Goal: Task Accomplishment & Management: Complete application form

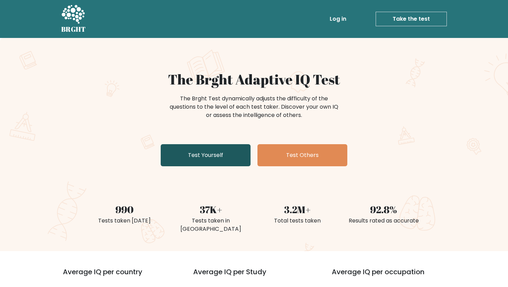
click at [217, 162] on link "Test Yourself" at bounding box center [206, 155] width 90 height 22
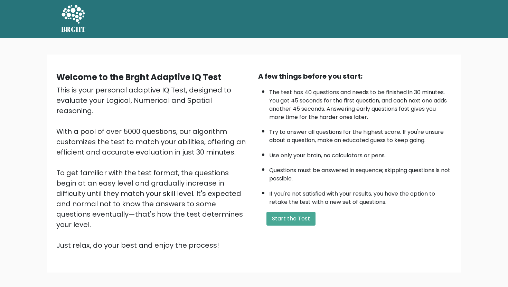
scroll to position [29, 0]
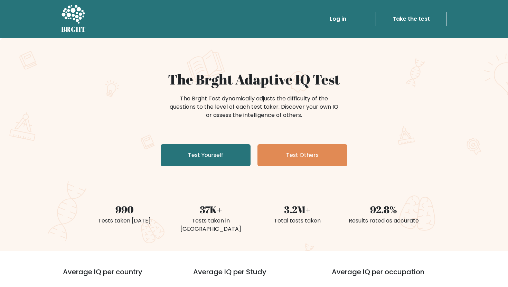
click at [361, 103] on div "The Brght Test dynamically adjusts the difficulty of the questions to the level…" at bounding box center [254, 110] width 276 height 35
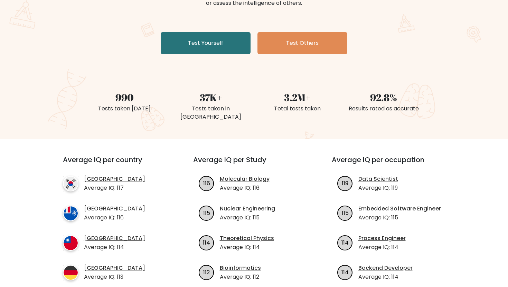
scroll to position [115, 0]
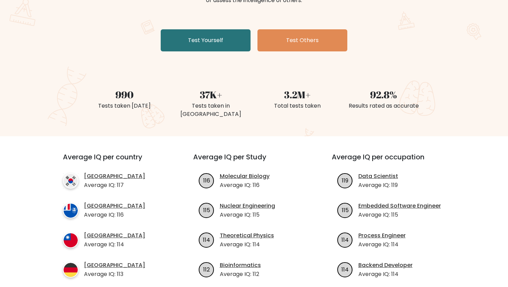
click at [104, 42] on div "The Brght Adaptive IQ Test The Brght Test dynamically adjusts the difficulty of…" at bounding box center [253, 5] width 345 height 98
click at [246, 79] on div "37K+ Tests taken in Australia" at bounding box center [211, 95] width 86 height 49
click at [79, 62] on div "The Brght Adaptive IQ Test The Brght Test dynamically adjusts the difficulty of…" at bounding box center [254, 29] width 508 height 213
click at [160, 85] on div "990 Tests taken today" at bounding box center [124, 95] width 86 height 49
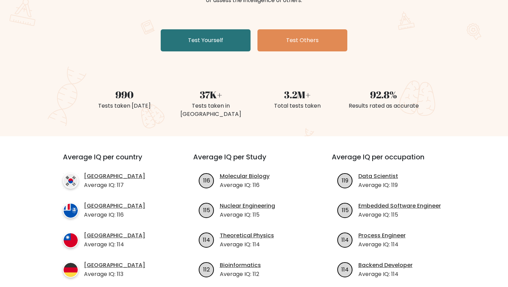
click at [53, 54] on div "The Brght Adaptive IQ Test The Brght Test dynamically adjusts the difficulty of…" at bounding box center [254, 29] width 508 height 213
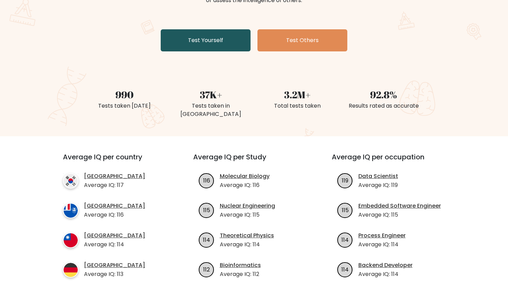
click at [211, 37] on link "Test Yourself" at bounding box center [206, 40] width 90 height 22
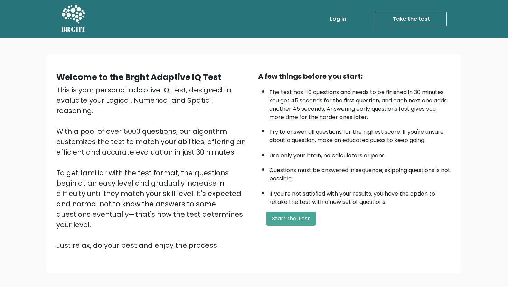
click at [254, 84] on div "A few things before you start: The test has 40 questions and needs to be finish…" at bounding box center [355, 161] width 202 height 180
click at [247, 76] on div "Welcome to the Brght Adaptive IQ Test" at bounding box center [152, 77] width 193 height 12
click at [243, 150] on div "This is your personal adaptive IQ Test, designed to evaluate your Logical, Nume…" at bounding box center [152, 168] width 193 height 166
click at [249, 77] on div "Welcome to the Brght Adaptive IQ Test" at bounding box center [152, 77] width 193 height 12
click at [251, 47] on div "Welcome to the Brght Adaptive IQ Test This is your personal adaptive IQ Test, d…" at bounding box center [254, 166] width 508 height 257
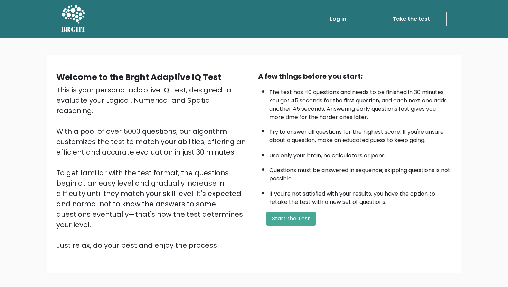
click at [248, 24] on div "Log in Take the test Take the test" at bounding box center [269, 19] width 355 height 20
click at [254, 119] on div "A few things before you start: The test has 40 questions and needs to be finish…" at bounding box center [355, 161] width 202 height 180
click at [245, 45] on div "Welcome to the Brght Adaptive IQ Test This is your personal adaptive IQ Test, d…" at bounding box center [254, 166] width 508 height 257
click at [365, 60] on div "Welcome to the Brght Adaptive IQ Test This is your personal adaptive IQ Test, d…" at bounding box center [254, 164] width 415 height 218
click at [296, 220] on button "Start the Test" at bounding box center [290, 219] width 49 height 14
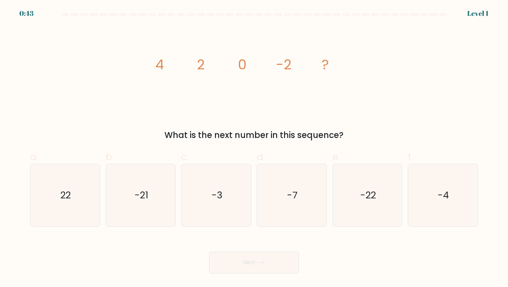
click at [289, 20] on form at bounding box center [254, 143] width 508 height 261
click at [384, 60] on div "image/svg+xml 4 2 0 -2 ? What is the next number in this sequence?" at bounding box center [254, 83] width 456 height 115
click at [280, 99] on icon "image/svg+xml 4 2 0 -2 ?" at bounding box center [253, 69] width 207 height 86
click at [457, 187] on icon "-4" at bounding box center [442, 195] width 62 height 62
click at [254, 148] on input "f. -4" at bounding box center [254, 146] width 0 height 4
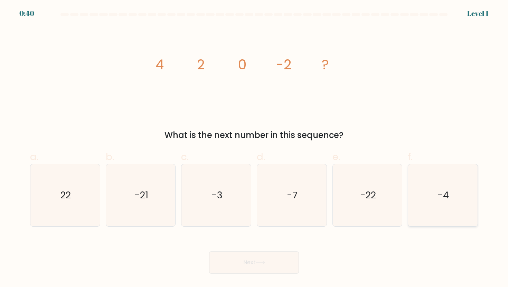
radio input "true"
click at [277, 266] on button "Next" at bounding box center [254, 263] width 90 height 22
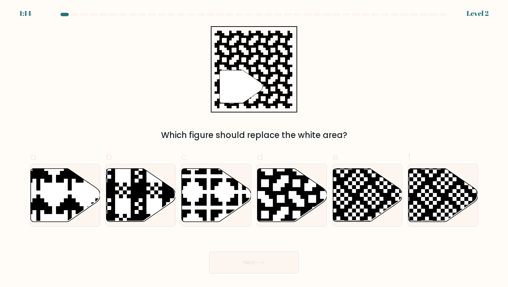
click at [362, 90] on div "" Which figure should replace the white area?" at bounding box center [254, 83] width 456 height 115
click at [293, 183] on icon at bounding box center [291, 195] width 69 height 53
click at [254, 148] on input "d." at bounding box center [254, 146] width 0 height 4
radio input "true"
click at [279, 263] on button "Next" at bounding box center [254, 263] width 90 height 22
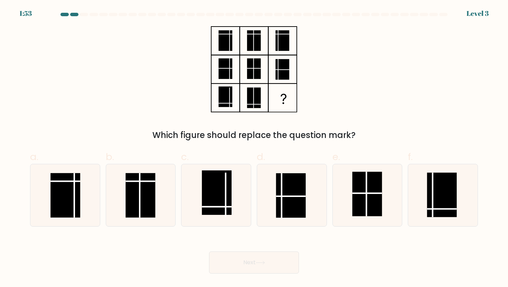
click at [394, 73] on div "Which figure should replace the question mark?" at bounding box center [254, 83] width 456 height 115
click at [340, 110] on div "Which figure should replace the question mark?" at bounding box center [254, 83] width 456 height 115
click at [446, 101] on div "Which figure should replace the question mark?" at bounding box center [254, 83] width 456 height 115
click at [445, 213] on rect at bounding box center [442, 195] width 30 height 45
click at [254, 148] on input "f." at bounding box center [254, 146] width 0 height 4
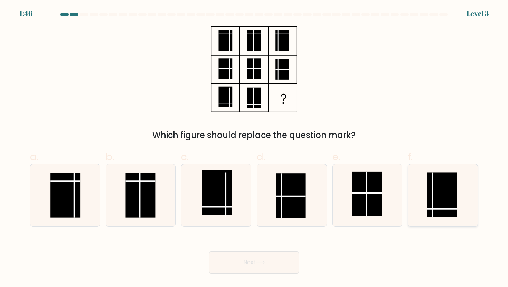
radio input "true"
click at [253, 267] on button "Next" at bounding box center [254, 263] width 90 height 22
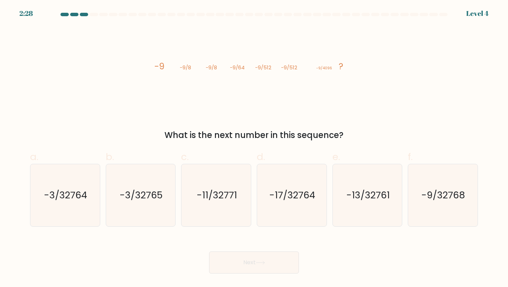
click at [387, 101] on div "image/svg+xml -9 -9/8 -9/8 -9/64 -9/512 -9/512 -9/4096 ? What is the next numbe…" at bounding box center [254, 83] width 456 height 115
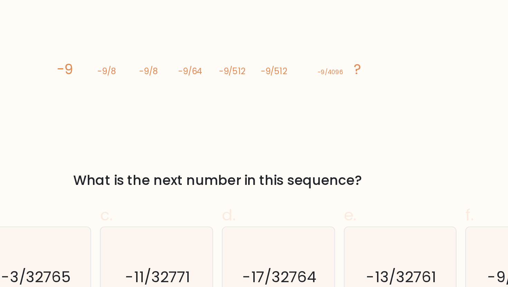
click at [260, 92] on icon "image/svg+xml -9 -9/8 -9/8 -9/64 -9/512 -9/512 -9/4096 ?" at bounding box center [253, 69] width 207 height 86
click at [332, 93] on icon "image/svg+xml -9 -9/8 -9/8 -9/64 -9/512 -9/512 -9/4096 ?" at bounding box center [253, 69] width 207 height 86
click at [237, 68] on tspan "-9/64" at bounding box center [237, 67] width 15 height 7
click at [229, 115] on div "image/svg+xml -9 -9/8 -9/8 -9/64 -9/512 -9/512 -9/4096 ? What is the next numbe…" at bounding box center [254, 83] width 456 height 115
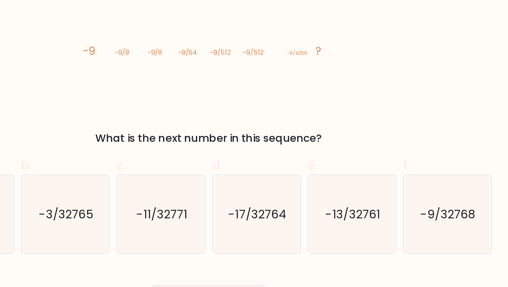
click at [406, 78] on div "image/svg+xml -9 -9/8 -9/8 -9/64 -9/512 -9/512 -9/4096 ? What is the next numbe…" at bounding box center [254, 83] width 456 height 115
click at [265, 100] on icon "image/svg+xml -9 -9/8 -9/8 -9/64 -9/512 -9/512 -9/4096 ?" at bounding box center [253, 69] width 207 height 86
click at [386, 105] on div "image/svg+xml -9 -9/8 -9/8 -9/64 -9/512 -9/512 -9/4096 ? What is the next numbe…" at bounding box center [254, 83] width 456 height 115
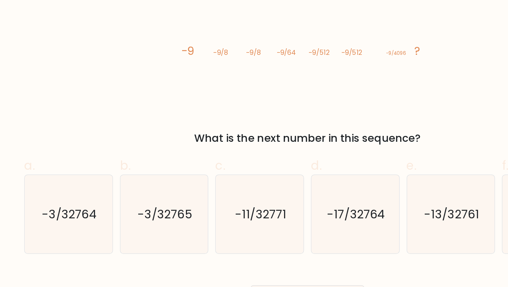
click at [204, 102] on icon "image/svg+xml -9 -9/8 -9/8 -9/64 -9/512 -9/512 -9/4096 ?" at bounding box center [253, 69] width 207 height 86
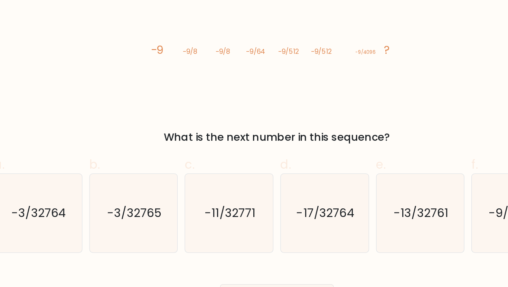
click at [418, 138] on div "What is the next number in this sequence?" at bounding box center [253, 135] width 439 height 12
click at [186, 102] on icon "image/svg+xml -9 -9/8 -9/8 -9/64 -9/512 -9/512 -9/4096 ?" at bounding box center [253, 69] width 207 height 86
click at [342, 66] on tspan "?" at bounding box center [341, 66] width 4 height 12
click at [426, 118] on div "image/svg+xml -9 -9/8 -9/8 -9/64 -9/512 -9/512 -9/4096 ? What is the next numbe…" at bounding box center [254, 83] width 456 height 115
click at [425, 91] on div "image/svg+xml -9 -9/8 -9/8 -9/64 -9/512 -9/512 -9/4096 ? What is the next numbe…" at bounding box center [254, 83] width 456 height 115
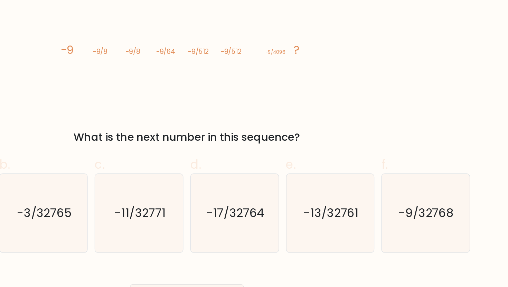
click at [441, 138] on div "What is the next number in this sequence?" at bounding box center [253, 135] width 439 height 12
click at [441, 211] on icon "-9/32768" at bounding box center [442, 195] width 62 height 62
click at [254, 148] on input "f. -9/32768" at bounding box center [254, 146] width 0 height 4
radio input "true"
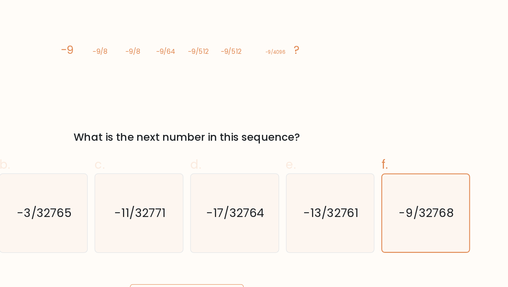
click at [442, 114] on div "image/svg+xml -9 -9/8 -9/8 -9/64 -9/512 -9/512 -9/4096 ? What is the next numbe…" at bounding box center [254, 83] width 456 height 115
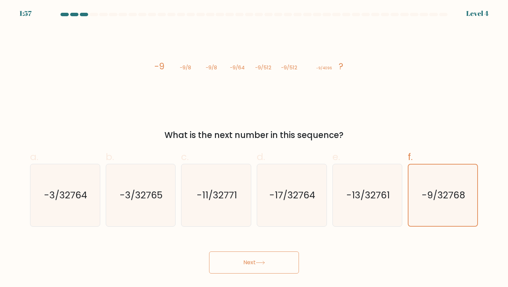
click at [288, 259] on button "Next" at bounding box center [254, 263] width 90 height 22
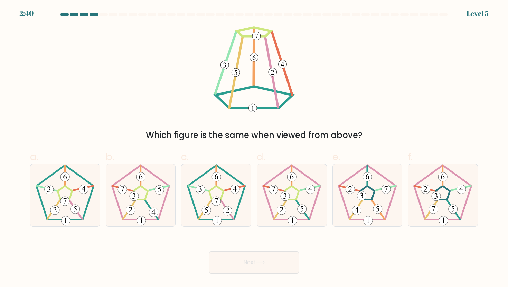
click at [449, 49] on div "Which figure is the same when viewed from above?" at bounding box center [254, 83] width 456 height 115
click at [336, 102] on div "Which figure is the same when viewed from above?" at bounding box center [254, 83] width 456 height 115
drag, startPoint x: 424, startPoint y: 49, endPoint x: 349, endPoint y: 119, distance: 102.4
click at [424, 49] on div "Which figure is the same when viewed from above?" at bounding box center [254, 83] width 456 height 115
click at [374, 97] on div "Which figure is the same when viewed from above?" at bounding box center [254, 83] width 456 height 115
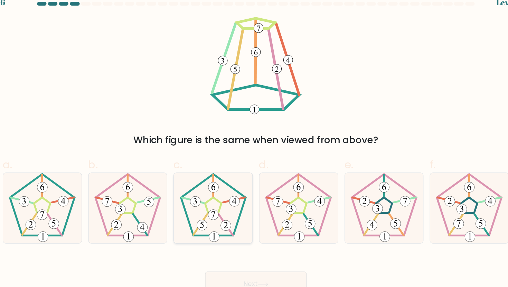
click at [225, 214] on 416 at bounding box center [227, 211] width 9 height 9
click at [254, 148] on input "c." at bounding box center [254, 146] width 0 height 4
radio input "true"
click at [263, 262] on icon at bounding box center [260, 263] width 9 height 4
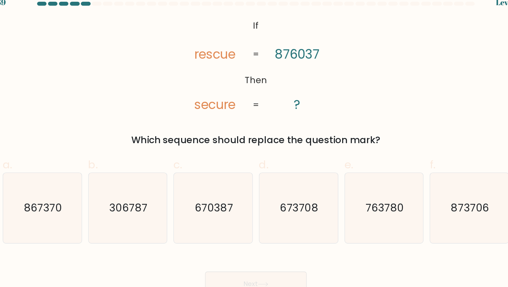
click at [354, 113] on div "@import url('https://fonts.googleapis.com/css?family=Abril+Fatface:400,100,100i…" at bounding box center [254, 83] width 456 height 115
click at [224, 190] on text "670387" at bounding box center [217, 195] width 34 height 13
click at [254, 148] on input "c. 670387" at bounding box center [254, 146] width 0 height 4
radio input "true"
click at [252, 256] on button "Next" at bounding box center [254, 263] width 90 height 22
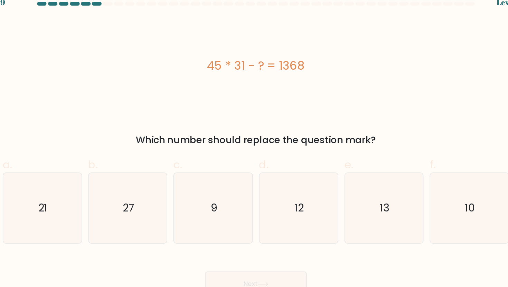
click at [402, 144] on div "a. 21 b. 27 c." at bounding box center [253, 185] width 453 height 83
click at [305, 132] on div "Which number should replace the question mark?" at bounding box center [253, 135] width 439 height 12
click at [431, 129] on div "Which number should replace the question mark?" at bounding box center [253, 135] width 439 height 12
click at [351, 84] on div "45 * 31 - ? = 1368" at bounding box center [254, 69] width 448 height 86
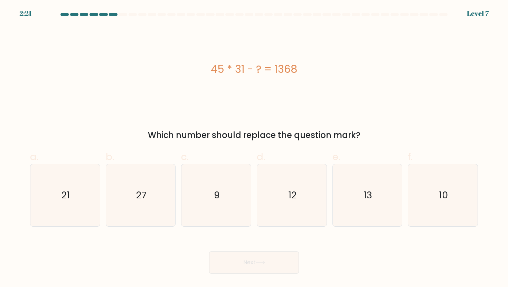
click at [445, 91] on div "45 * 31 - ? = 1368" at bounding box center [254, 69] width 448 height 86
click at [284, 66] on div "45 * 31 - ? = 1368" at bounding box center [254, 69] width 448 height 16
click at [412, 131] on div "Which number should replace the question mark?" at bounding box center [253, 135] width 439 height 12
click at [230, 118] on div "45 * 31 - ? = 1368 Which number should replace the question mark?" at bounding box center [254, 83] width 456 height 115
click at [386, 114] on div "45 * 31 - ? = 1368 Which number should replace the question mark?" at bounding box center [254, 83] width 456 height 115
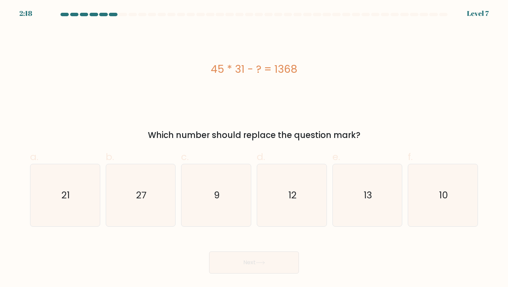
click at [189, 115] on div "45 * 31 - ? = 1368 Which number should replace the question mark?" at bounding box center [254, 83] width 456 height 115
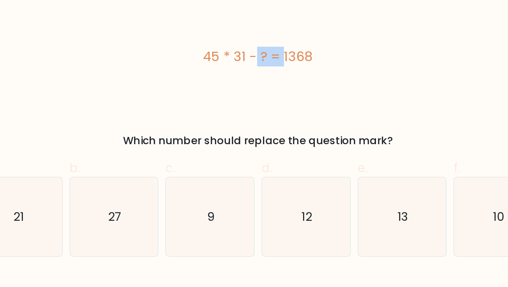
drag, startPoint x: 234, startPoint y: 65, endPoint x: 211, endPoint y: 69, distance: 23.6
click at [210, 69] on div "45 * 31 - ? = 1368" at bounding box center [254, 69] width 448 height 16
click at [211, 69] on div "45 * 31 - ? = 1368" at bounding box center [254, 69] width 448 height 16
drag, startPoint x: 211, startPoint y: 69, endPoint x: 244, endPoint y: 68, distance: 33.5
click at [244, 68] on div "45 * 31 - ? = 1368" at bounding box center [254, 69] width 448 height 16
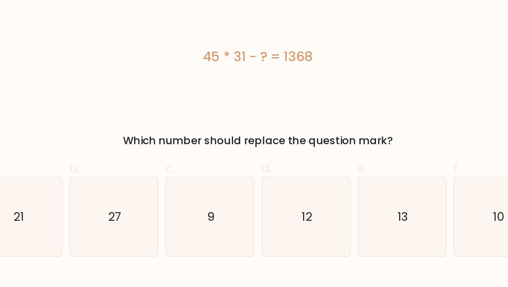
click at [398, 90] on div "45 * 31 - ? = 1368" at bounding box center [254, 69] width 448 height 86
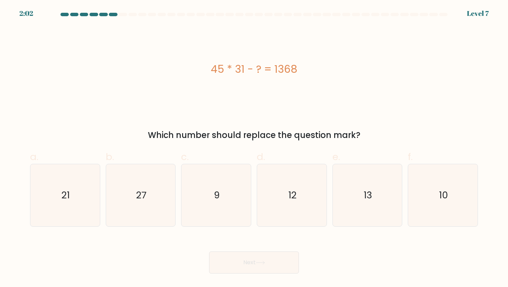
click at [237, 66] on div "45 * 31 - ? = 1368" at bounding box center [254, 69] width 448 height 16
click at [352, 115] on div "45 * 31 - ? = 1368 Which number should replace the question mark?" at bounding box center [254, 83] width 456 height 115
click at [191, 149] on div "a. 21 b. 27 c." at bounding box center [253, 185] width 453 height 83
click at [410, 150] on span "f." at bounding box center [410, 156] width 5 height 13
click at [254, 148] on input "f. 10" at bounding box center [254, 146] width 0 height 4
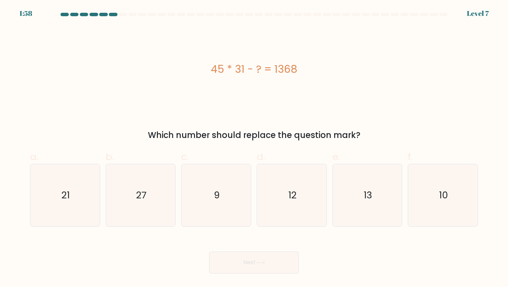
radio input "true"
click at [319, 144] on div "a. 21 b. 27 c." at bounding box center [253, 185] width 453 height 83
click at [370, 190] on text "13" at bounding box center [367, 195] width 9 height 13
click at [254, 148] on input "e. 13" at bounding box center [254, 146] width 0 height 4
radio input "true"
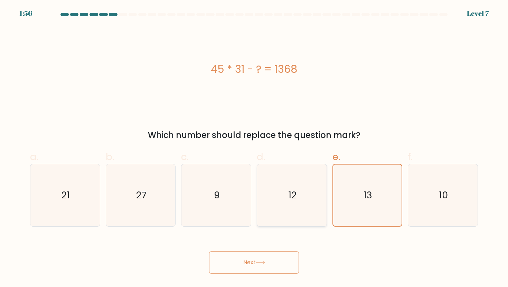
click at [291, 208] on icon "12" at bounding box center [291, 195] width 62 height 62
click at [254, 148] on input "d. 12" at bounding box center [254, 146] width 0 height 4
radio input "true"
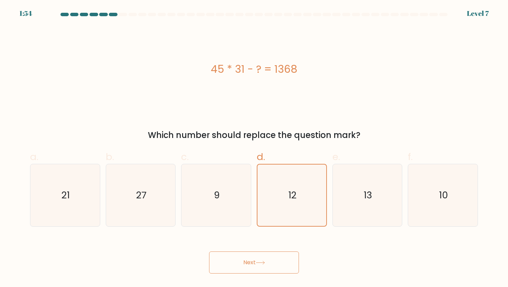
click at [262, 259] on button "Next" at bounding box center [254, 263] width 90 height 22
click at [259, 264] on icon at bounding box center [260, 263] width 9 height 4
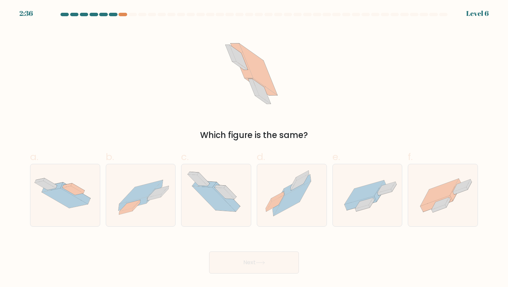
click at [381, 86] on div "Which figure is the same?" at bounding box center [254, 83] width 456 height 115
click at [266, 78] on icon at bounding box center [258, 69] width 38 height 51
click at [377, 93] on div "Which figure is the same?" at bounding box center [254, 83] width 456 height 115
click at [393, 81] on div "Which figure is the same?" at bounding box center [254, 83] width 456 height 115
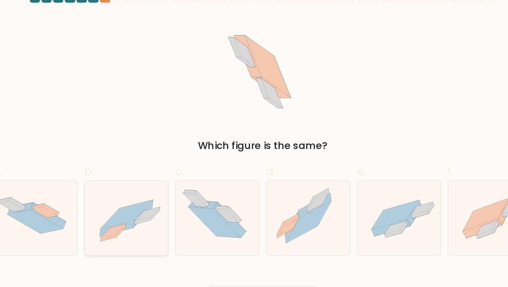
click at [158, 187] on icon at bounding box center [154, 191] width 16 height 23
click at [254, 148] on input "b." at bounding box center [254, 146] width 0 height 4
radio input "true"
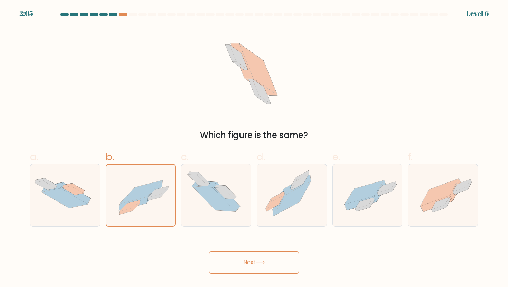
click at [255, 266] on button "Next" at bounding box center [254, 263] width 90 height 22
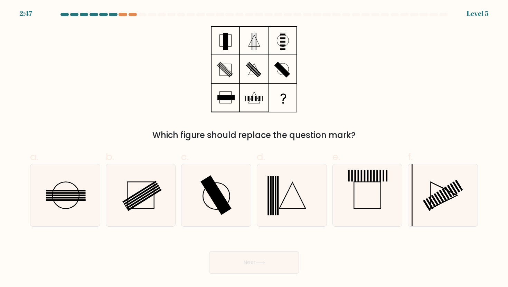
click at [398, 72] on div "Which figure should replace the question mark?" at bounding box center [254, 83] width 456 height 115
click at [86, 178] on icon at bounding box center [65, 195] width 62 height 62
click at [254, 148] on input "a." at bounding box center [254, 146] width 0 height 4
radio input "true"
click at [245, 255] on button "Next" at bounding box center [254, 263] width 90 height 22
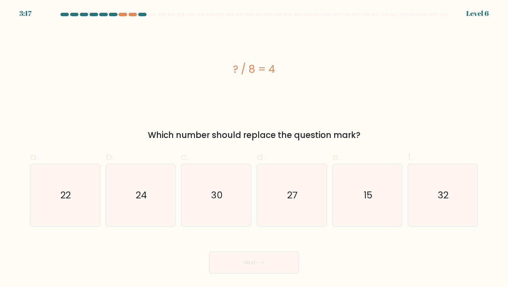
click at [374, 107] on div "? / 8 = 4" at bounding box center [254, 69] width 448 height 86
click at [239, 88] on div "? / 8 = 4" at bounding box center [254, 69] width 448 height 86
click at [398, 113] on div "? / 8 = 4 Which number should replace the question mark?" at bounding box center [254, 83] width 456 height 115
click at [270, 66] on div "? / 8 = 4" at bounding box center [254, 69] width 448 height 16
click at [156, 98] on div "? / 8 = 4" at bounding box center [254, 69] width 448 height 86
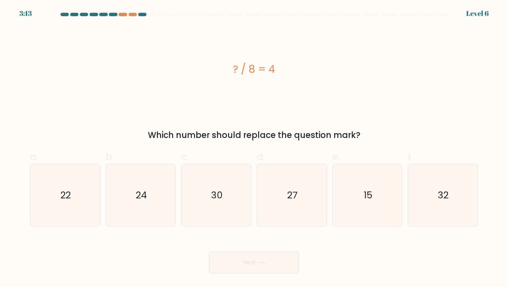
click at [457, 127] on div "? / 8 = 4 Which number should replace the question mark?" at bounding box center [254, 83] width 456 height 115
click at [344, 99] on div "? / 8 = 4" at bounding box center [254, 69] width 448 height 86
click at [217, 108] on div "? / 8 = 4" at bounding box center [254, 69] width 448 height 86
click at [465, 206] on icon "32" at bounding box center [442, 195] width 62 height 62
click at [254, 148] on input "f. 32" at bounding box center [254, 146] width 0 height 4
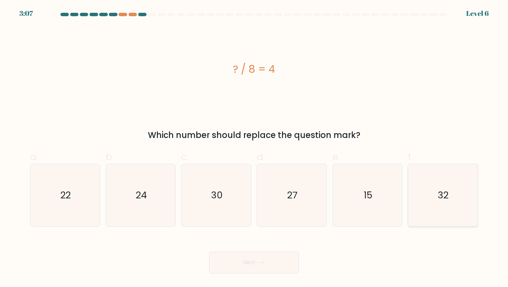
radio input "true"
click at [264, 264] on icon at bounding box center [260, 263] width 8 height 3
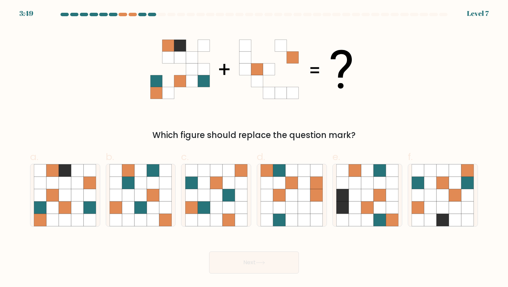
click at [381, 88] on div "Which figure should replace the question mark?" at bounding box center [254, 83] width 456 height 115
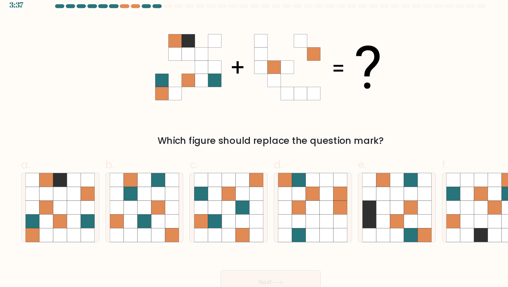
click at [219, 118] on div "Which figure should replace the question mark?" at bounding box center [254, 83] width 456 height 115
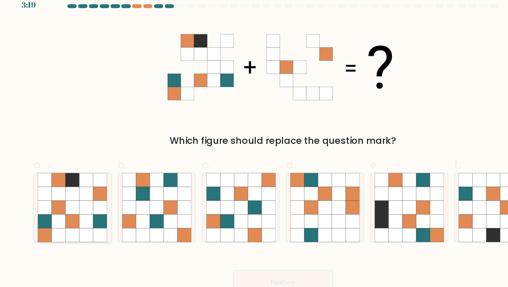
click at [52, 193] on icon at bounding box center [52, 195] width 12 height 12
click at [254, 148] on input "a." at bounding box center [254, 146] width 0 height 4
radio input "true"
click at [264, 261] on button "Next" at bounding box center [254, 263] width 90 height 22
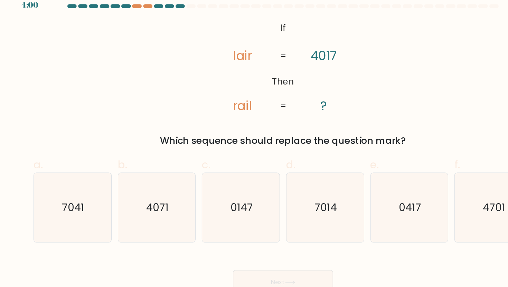
click at [363, 118] on div "@import url('https://fonts.googleapis.com/css?family=Abril+Fatface:400,100,100i…" at bounding box center [254, 83] width 456 height 115
click at [440, 71] on div "@import url('https://fonts.googleapis.com/css?family=Abril+Fatface:400,100,100i…" at bounding box center [254, 83] width 456 height 115
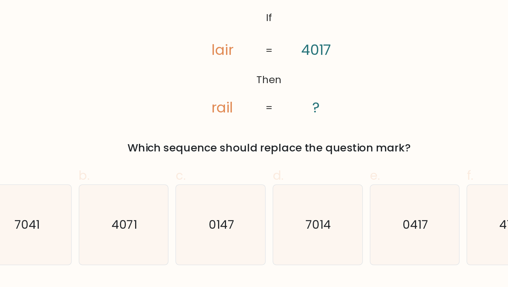
click at [264, 122] on div "@import url('https://fonts.googleapis.com/css?family=Abril+Fatface:400,100,100i…" at bounding box center [254, 83] width 456 height 115
click at [368, 109] on div "@import url('https://fonts.googleapis.com/css?family=Abril+Fatface:400,100,100i…" at bounding box center [254, 83] width 456 height 115
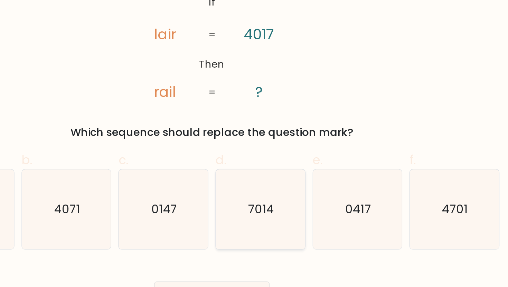
click at [323, 187] on div "7014" at bounding box center [292, 195] width 70 height 63
click at [254, 148] on input "d. 7014" at bounding box center [254, 146] width 0 height 4
radio input "true"
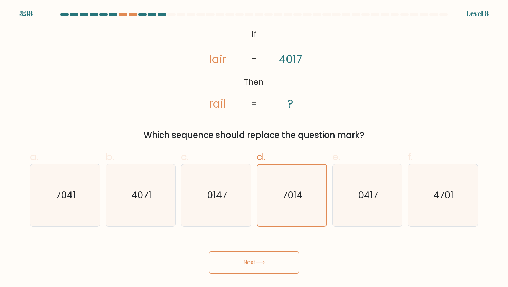
click at [275, 263] on button "Next" at bounding box center [254, 263] width 90 height 22
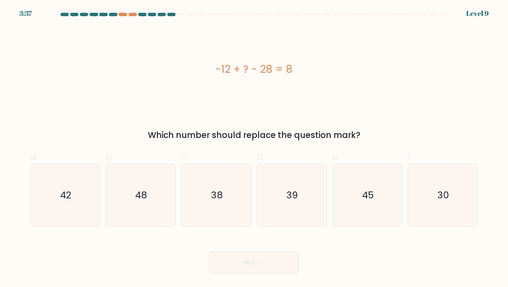
click at [410, 55] on div "-12 + ? - 28 = 8" at bounding box center [254, 69] width 448 height 86
click at [309, 92] on div "-12 + ? - 28 = 8" at bounding box center [254, 69] width 448 height 86
click at [402, 86] on div "-12 + ? - 28 = 8" at bounding box center [254, 69] width 448 height 86
click at [262, 86] on div "-12 + ? - 28 = 8" at bounding box center [254, 69] width 448 height 86
click at [346, 86] on div "-12 + ? - 28 = 8" at bounding box center [254, 69] width 448 height 86
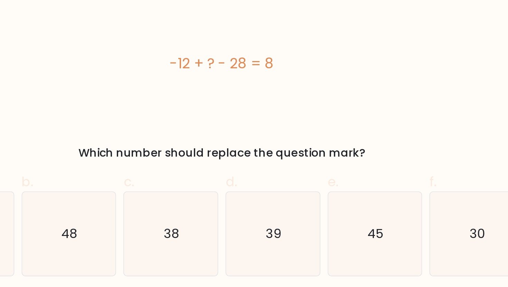
click at [284, 99] on div "-12 + ? - 28 = 8" at bounding box center [254, 69] width 448 height 86
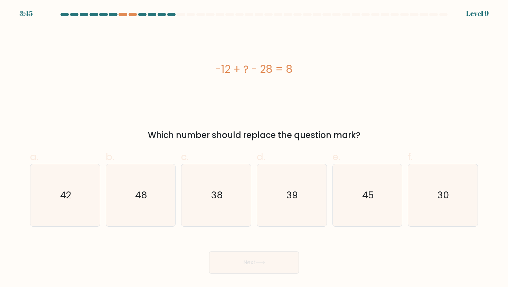
click at [399, 84] on div "-12 + ? - 28 = 8" at bounding box center [254, 69] width 448 height 86
click at [304, 93] on div "-12 + ? - 28 = 8" at bounding box center [254, 69] width 448 height 86
click at [244, 114] on div "-12 + ? - 28 = 8 Which number should replace the question mark?" at bounding box center [254, 83] width 456 height 115
click at [382, 131] on div "Which number should replace the question mark?" at bounding box center [253, 135] width 439 height 12
click at [426, 148] on div "a. 42 b. 48 c." at bounding box center [253, 185] width 453 height 83
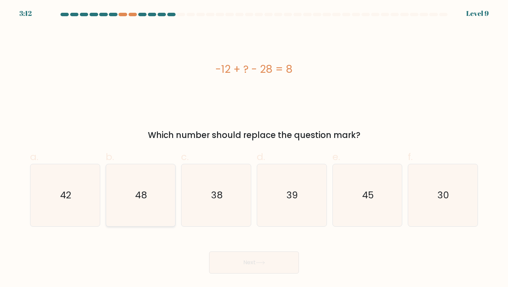
click at [151, 179] on icon "48" at bounding box center [141, 195] width 62 height 62
click at [254, 148] on input "b. 48" at bounding box center [254, 146] width 0 height 4
radio input "true"
click at [256, 266] on button "Next" at bounding box center [254, 263] width 90 height 22
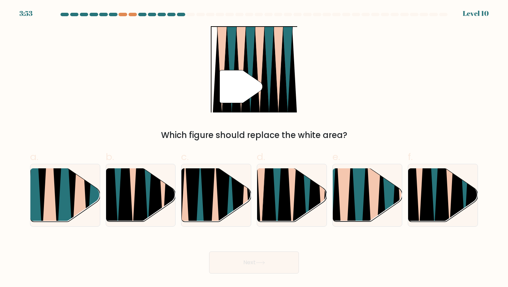
click at [341, 129] on div "Which figure should replace the white area?" at bounding box center [253, 135] width 439 height 12
click at [412, 47] on div "" Which figure should replace the white area?" at bounding box center [254, 83] width 456 height 115
click at [444, 4] on div "3:50 Level 10" at bounding box center [254, 4] width 508 height 8
click at [366, 113] on div "" Which figure should replace the white area?" at bounding box center [254, 83] width 456 height 115
click at [387, 75] on div "" Which figure should replace the white area?" at bounding box center [254, 83] width 456 height 115
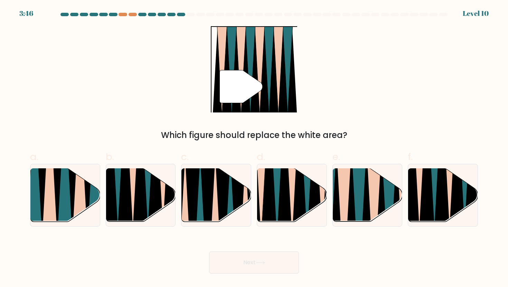
click at [447, 43] on div "" Which figure should replace the white area?" at bounding box center [254, 83] width 456 height 115
click at [295, 198] on icon at bounding box center [299, 167] width 15 height 139
click at [254, 148] on input "d." at bounding box center [254, 146] width 0 height 4
radio input "true"
click at [274, 264] on button "Next" at bounding box center [254, 263] width 90 height 22
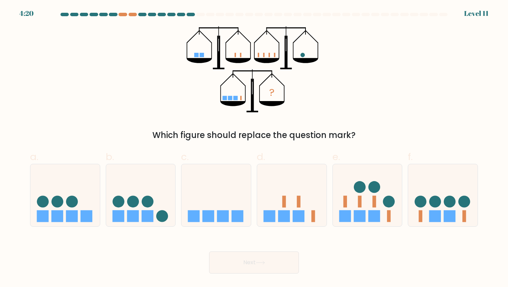
click at [400, 88] on div "? Which figure should replace the question mark?" at bounding box center [254, 83] width 456 height 115
click at [347, 107] on div "? Which figure should replace the question mark?" at bounding box center [254, 83] width 456 height 115
click at [433, 106] on div "? Which figure should replace the question mark?" at bounding box center [254, 83] width 456 height 115
click at [450, 130] on div "Which figure should replace the question mark?" at bounding box center [253, 135] width 439 height 12
click at [409, 142] on form at bounding box center [254, 143] width 508 height 261
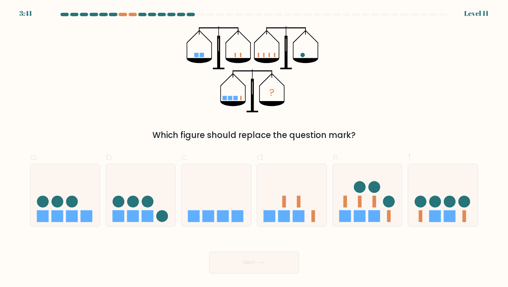
click at [424, 113] on div "? Which figure should replace the question mark?" at bounding box center [254, 83] width 456 height 115
click at [431, 136] on div "Which figure should replace the question mark?" at bounding box center [253, 135] width 439 height 12
click at [245, 153] on label "c." at bounding box center [216, 188] width 70 height 77
click at [254, 148] on input "c." at bounding box center [254, 146] width 0 height 4
radio input "true"
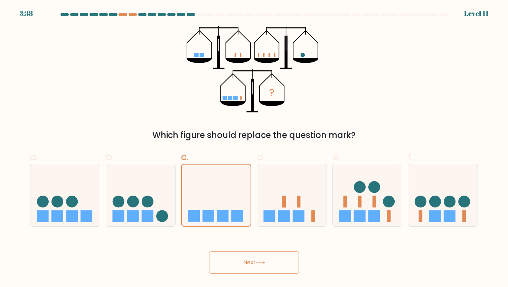
click at [438, 141] on div "Which figure should replace the question mark?" at bounding box center [253, 135] width 439 height 12
click at [348, 143] on form at bounding box center [254, 143] width 508 height 261
click at [270, 263] on button "Next" at bounding box center [254, 263] width 90 height 22
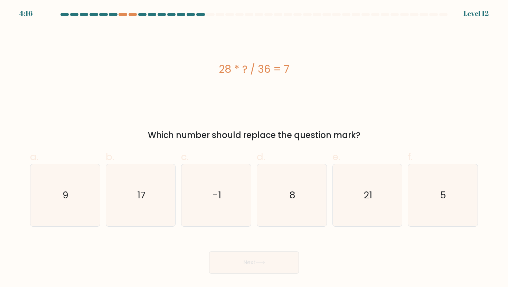
click at [410, 72] on div "28 * ? / 36 = 7" at bounding box center [254, 69] width 448 height 16
click at [369, 126] on div "28 * ? / 36 = 7 Which number should replace the question mark?" at bounding box center [254, 83] width 456 height 115
click at [420, 66] on div "28 * ? / 36 = 7" at bounding box center [254, 69] width 448 height 16
drag, startPoint x: 269, startPoint y: 71, endPoint x: 215, endPoint y: 70, distance: 54.2
click at [215, 70] on div "28 * ? / 36 = 7" at bounding box center [254, 69] width 448 height 16
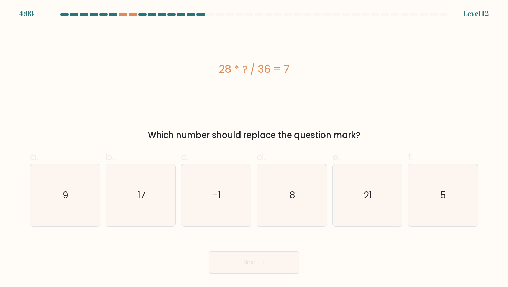
copy div "28 * ? / 36"
click at [246, 17] on div at bounding box center [254, 16] width 456 height 6
click at [198, 17] on div at bounding box center [254, 16] width 456 height 6
click at [85, 95] on div "28 * ? / 36 = 7" at bounding box center [254, 69] width 448 height 86
click at [293, 66] on div "28 * ? / 36 = 7" at bounding box center [254, 69] width 448 height 16
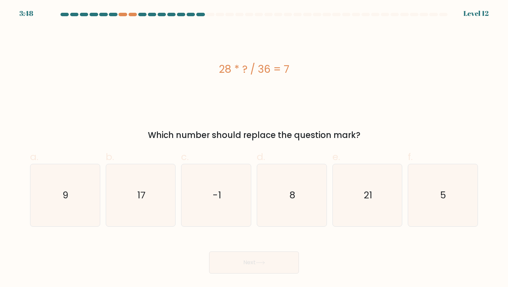
click at [227, 56] on div "28 * ? / 36 = 7" at bounding box center [254, 69] width 448 height 86
click at [191, 50] on div "28 * ? / 36 = 7" at bounding box center [254, 69] width 448 height 86
click at [169, 74] on div "28 * ? / 36 = 7" at bounding box center [254, 69] width 448 height 16
click at [92, 119] on div "28 * ? / 36 = 7 Which number should replace the question mark?" at bounding box center [254, 83] width 456 height 115
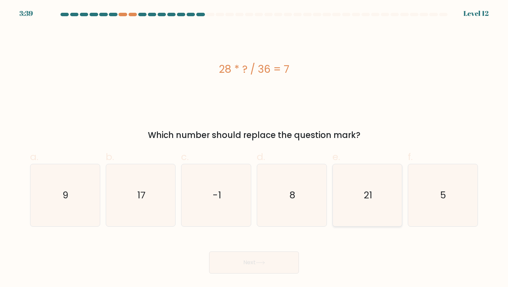
click at [365, 179] on icon "21" at bounding box center [367, 195] width 62 height 62
click at [254, 148] on input "e. 21" at bounding box center [254, 146] width 0 height 4
radio input "true"
click at [250, 262] on button "Next" at bounding box center [254, 263] width 90 height 22
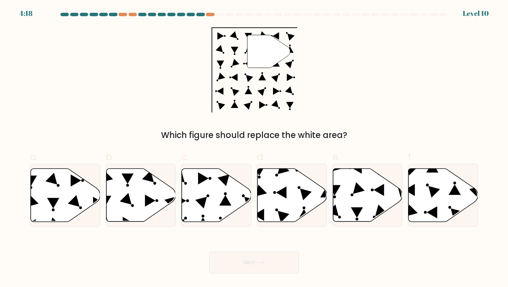
click at [438, 82] on div "" Which figure should replace the white area?" at bounding box center [254, 83] width 456 height 115
click at [364, 140] on div "Which figure should replace the white area?" at bounding box center [253, 135] width 439 height 12
click at [297, 120] on div "" Which figure should replace the white area?" at bounding box center [254, 83] width 456 height 115
click at [378, 97] on div "" Which figure should replace the white area?" at bounding box center [254, 83] width 456 height 115
click at [440, 194] on icon at bounding box center [442, 195] width 69 height 53
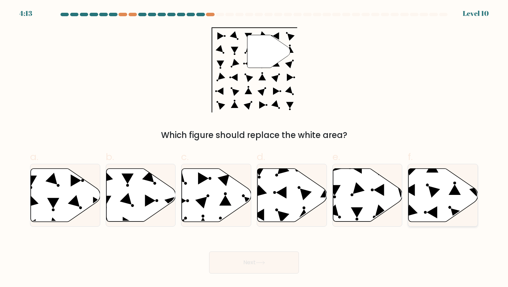
click at [254, 148] on input "f." at bounding box center [254, 146] width 0 height 4
radio input "true"
click at [259, 262] on icon at bounding box center [260, 263] width 9 height 4
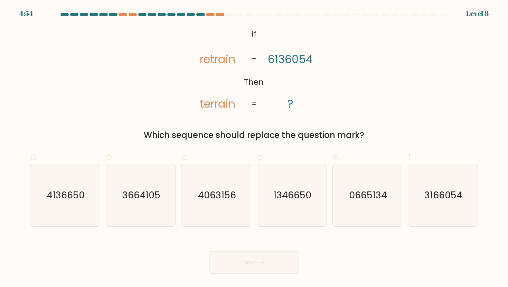
click at [375, 106] on div "@import url('https://fonts.googleapis.com/css?family=Abril+Fatface:400,100,100i…" at bounding box center [254, 83] width 456 height 115
click at [244, 122] on div "@import url('https://fonts.googleapis.com/css?family=Abril+Fatface:400,100,100i…" at bounding box center [254, 83] width 456 height 115
click at [113, 109] on div "@import url('https://fonts.googleapis.com/css?family=Abril+Fatface:400,100,100i…" at bounding box center [254, 83] width 456 height 115
click at [444, 113] on div "@import url('https://fonts.googleapis.com/css?family=Abril+Fatface:400,100,100i…" at bounding box center [254, 83] width 456 height 115
click at [458, 189] on text "3166054" at bounding box center [443, 195] width 38 height 13
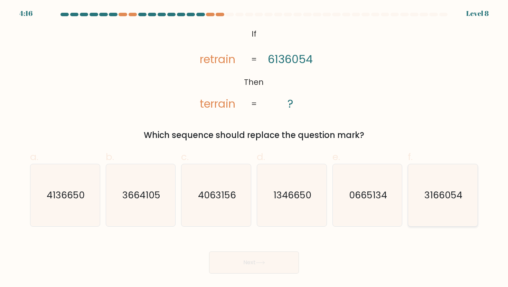
click at [254, 148] on input "f. 3166054" at bounding box center [254, 146] width 0 height 4
radio input "true"
click at [260, 260] on button "Next" at bounding box center [254, 263] width 90 height 22
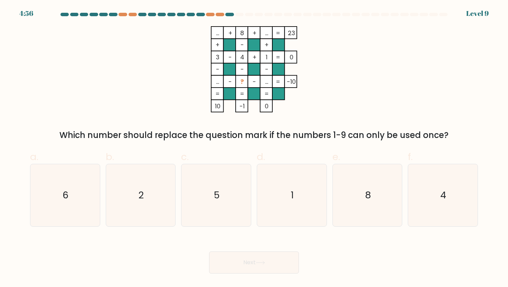
click at [394, 94] on div "... + 8 + ... 23 + - + 3 - 4 + 1 0 - - - ... - ? - ... = -10 = = = = 10 -1 0 = …" at bounding box center [254, 83] width 456 height 115
click at [359, 78] on div "... + 8 + ... 23 + - + 3 - 4 + 1 0 - - - ... - ? - ... = -10 = = = = 10 -1 0 = …" at bounding box center [254, 83] width 456 height 115
click at [344, 78] on icon "... + 8 + ... 23 + - + 3 - 4 + 1 0 - - - ... - ? - ... = -10 = = = = 10 -1 0 =" at bounding box center [253, 69] width 207 height 86
click at [305, 98] on icon "... + 8 + ... 23 + - + 3 - 4 + 1 0 - - - ... - ? - ... = -10 = = = = 10 -1 0 =" at bounding box center [253, 69] width 207 height 86
click at [306, 104] on icon "... + 8 + ... 23 + - + 3 - 4 + 1 0 - - - ... - ? - ... = -10 = = = = 10 -1 0 =" at bounding box center [253, 69] width 207 height 86
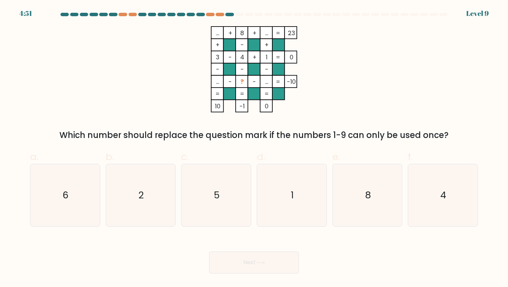
click at [257, 111] on icon "... + 8 + ... 23 + - + 3 - 4 + 1 0 - - - ... - ? - ... = -10 = = = = 10 -1 0 =" at bounding box center [253, 69] width 207 height 86
click at [229, 108] on icon "... + 8 + ... 23 + - + 3 - 4 + 1 0 - - - ... - ? - ... = -10 = = = = 10 -1 0 =" at bounding box center [253, 69] width 207 height 86
click at [110, 110] on div "... + 8 + ... 23 + - + 3 - 4 + 1 0 - - - ... - ? - ... = -10 = = = = 10 -1 0 = …" at bounding box center [254, 83] width 456 height 115
click at [227, 121] on div "... + 8 + ... 23 + - + 3 - 4 + 1 0 - - - ... - ? - ... = -10 = = = = 10 -1 0 = …" at bounding box center [254, 83] width 456 height 115
click at [227, 113] on div "... + 8 + ... 23 + - + 3 - 4 + 1 0 - - - ... - ? - ... = -10 = = = = 10 -1 0 = …" at bounding box center [254, 83] width 456 height 115
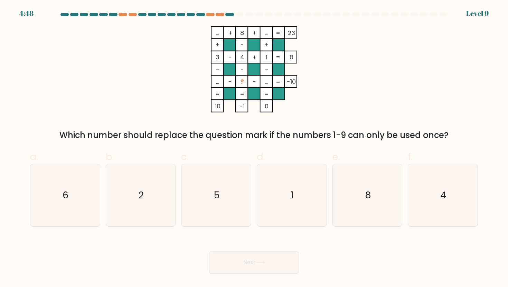
click at [320, 137] on div "Which number should replace the question mark if the numbers 1-9 can only be us…" at bounding box center [253, 135] width 439 height 12
click at [408, 67] on div "... + 8 + ... 23 + - + 3 - 4 + 1 0 - - - ... - ? - ... = -10 = = = = 10 -1 0 = …" at bounding box center [254, 83] width 456 height 115
click at [343, 105] on icon "... + 8 + ... 23 + - + 3 - 4 + 1 0 - - - ... - ? - ... = -10 = = = = 10 -1 0 =" at bounding box center [253, 69] width 207 height 86
click at [216, 198] on text "5" at bounding box center [217, 195] width 6 height 13
click at [254, 148] on input "c. 5" at bounding box center [254, 146] width 0 height 4
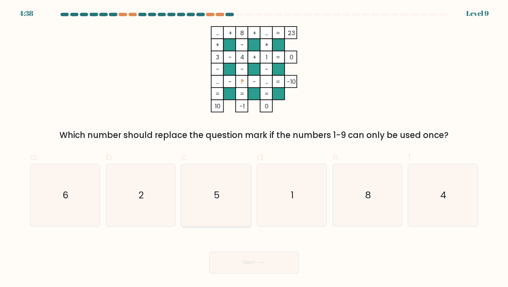
radio input "true"
click at [463, 83] on div "... + 8 + ... 23 + - + 3 - 4 + 1 0 - - - ... - ? - ... = -10 = = = = 10 -1 0 = …" at bounding box center [254, 83] width 456 height 115
click at [338, 101] on icon "... + 8 + ... 23 + - + 3 - 4 + 1 0 - - - ... - ? - ... = -10 = = = = 10 -1 0 =" at bounding box center [253, 69] width 207 height 86
click at [272, 264] on button "Next" at bounding box center [254, 263] width 90 height 22
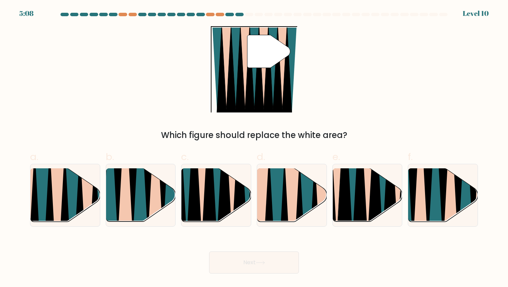
click at [334, 97] on div "" Which figure should replace the white area?" at bounding box center [254, 83] width 456 height 115
click at [381, 125] on div "" Which figure should replace the white area?" at bounding box center [254, 83] width 456 height 115
click at [351, 73] on div "" Which figure should replace the white area?" at bounding box center [254, 83] width 456 height 115
click at [63, 203] on icon at bounding box center [65, 226] width 16 height 139
click at [254, 148] on input "a." at bounding box center [254, 146] width 0 height 4
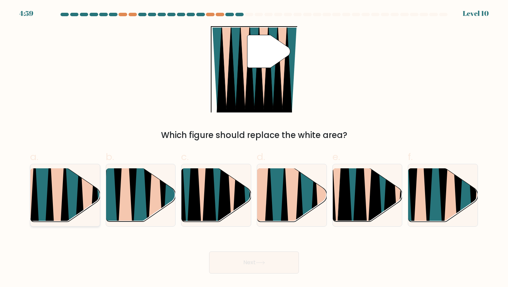
radio input "true"
click at [247, 265] on button "Next" at bounding box center [254, 263] width 90 height 22
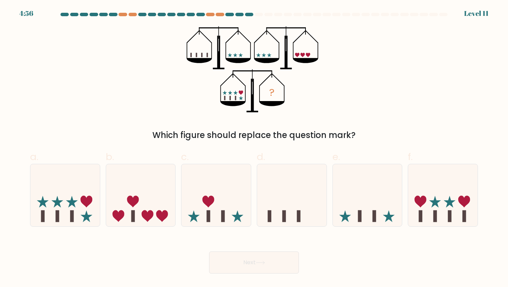
click at [352, 96] on div "? Which figure should replace the question mark?" at bounding box center [254, 83] width 456 height 115
click at [358, 101] on div "? Which figure should replace the question mark?" at bounding box center [254, 83] width 456 height 115
click at [108, 74] on div "? Which figure should replace the question mark?" at bounding box center [254, 83] width 456 height 115
click at [104, 85] on div "? Which figure should replace the question mark?" at bounding box center [254, 83] width 456 height 115
click at [68, 213] on icon at bounding box center [64, 195] width 69 height 57
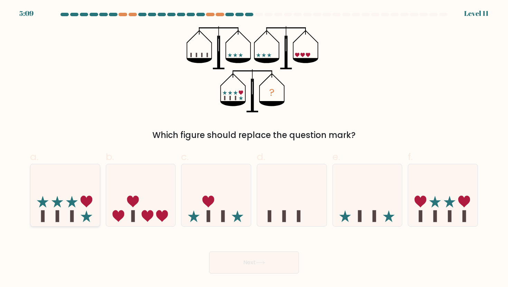
click at [254, 148] on input "a." at bounding box center [254, 146] width 0 height 4
radio input "true"
click at [238, 260] on button "Next" at bounding box center [254, 263] width 90 height 22
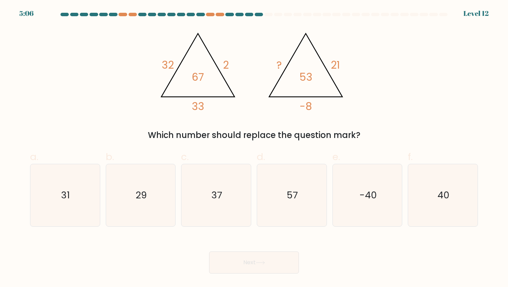
click at [254, 245] on div "Next" at bounding box center [254, 254] width 456 height 39
click at [406, 82] on div "@import url('https://fonts.googleapis.com/css?family=Abril+Fatface:400,100,100i…" at bounding box center [254, 83] width 456 height 115
click at [413, 140] on div "Which number should replace the question mark?" at bounding box center [253, 135] width 439 height 12
click at [411, 63] on div "@import url('https://fonts.googleapis.com/css?family=Abril+Fatface:400,100,100i…" at bounding box center [254, 83] width 456 height 115
click at [384, 30] on div "@import url('https://fonts.googleapis.com/css?family=Abril+Fatface:400,100,100i…" at bounding box center [254, 83] width 456 height 115
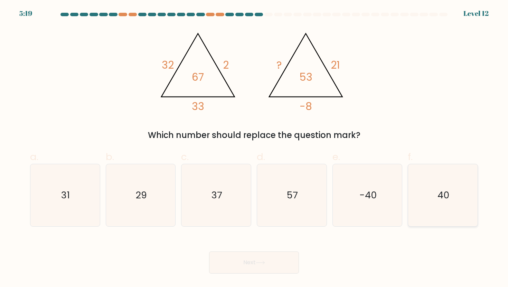
click at [469, 202] on icon "40" at bounding box center [442, 195] width 62 height 62
click at [254, 148] on input "f. 40" at bounding box center [254, 146] width 0 height 4
radio input "true"
click at [274, 257] on button "Next" at bounding box center [254, 263] width 90 height 22
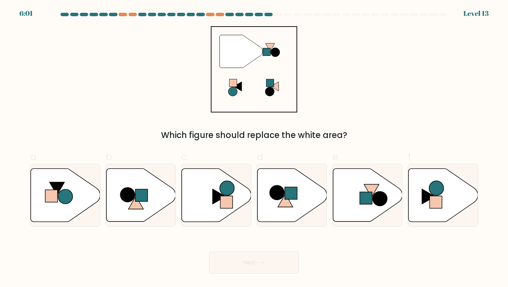
click at [408, 71] on div "" Which figure should replace the white area?" at bounding box center [254, 83] width 456 height 115
click at [374, 112] on div "" Which figure should replace the white area?" at bounding box center [254, 83] width 456 height 115
click at [460, 42] on div "" Which figure should replace the white area?" at bounding box center [254, 83] width 456 height 115
click at [373, 104] on div "" Which figure should replace the white area?" at bounding box center [254, 83] width 456 height 115
click at [386, 121] on div "" Which figure should replace the white area?" at bounding box center [254, 83] width 456 height 115
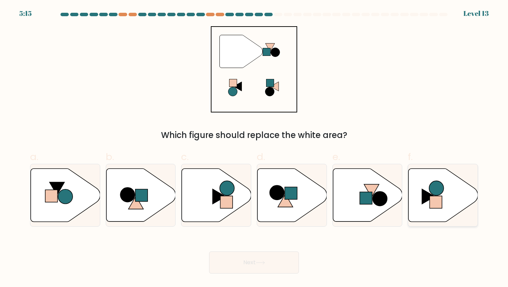
click at [453, 193] on icon at bounding box center [442, 195] width 69 height 53
click at [254, 148] on input "f." at bounding box center [254, 146] width 0 height 4
radio input "true"
click at [426, 95] on div "" Which figure should replace the white area?" at bounding box center [254, 83] width 456 height 115
click at [281, 273] on button "Next" at bounding box center [254, 263] width 90 height 22
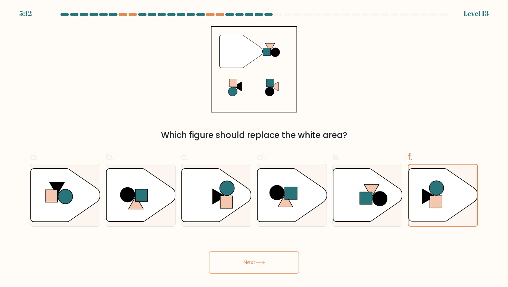
click at [424, 40] on div "" Which figure should replace the white area?" at bounding box center [254, 83] width 456 height 115
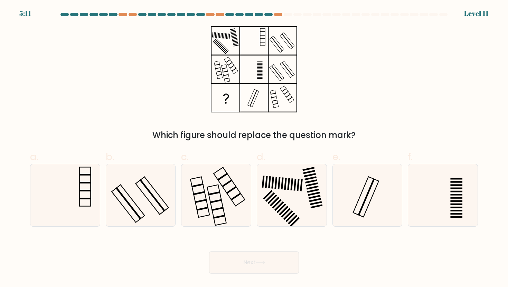
click at [430, 43] on div "Which figure should replace the question mark?" at bounding box center [254, 83] width 456 height 115
click at [428, 52] on div "Which figure should replace the question mark?" at bounding box center [254, 83] width 456 height 115
click at [444, 14] on div at bounding box center [443, 14] width 8 height 3
click at [430, 20] on form at bounding box center [254, 143] width 508 height 261
click at [399, 74] on div "Which figure should replace the question mark?" at bounding box center [254, 83] width 456 height 115
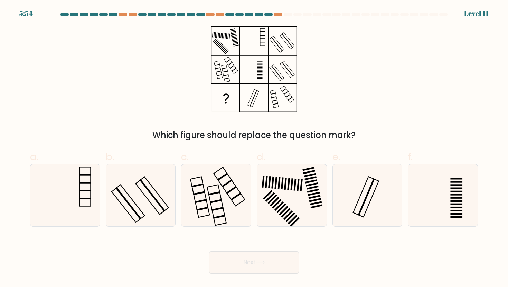
click at [390, 85] on div "Which figure should replace the question mark?" at bounding box center [254, 83] width 456 height 115
click at [469, 85] on div "Which figure should replace the question mark?" at bounding box center [254, 83] width 456 height 115
click at [419, 103] on div "Which figure should replace the question mark?" at bounding box center [254, 83] width 456 height 115
click at [378, 113] on div "Which figure should replace the question mark?" at bounding box center [254, 83] width 456 height 115
click at [131, 204] on icon at bounding box center [141, 195] width 62 height 62
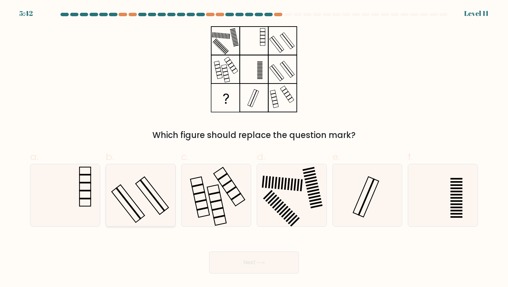
click at [254, 148] on input "b." at bounding box center [254, 146] width 0 height 4
radio input "true"
click at [259, 259] on button "Next" at bounding box center [254, 263] width 90 height 22
click at [441, 63] on div "Which figure should replace the question mark?" at bounding box center [254, 83] width 456 height 115
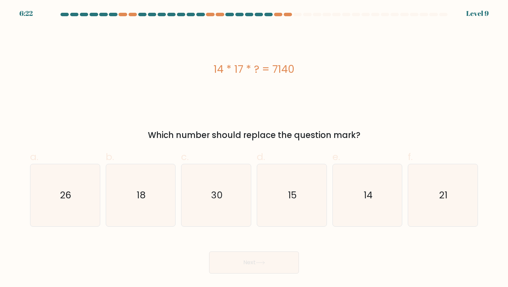
click at [386, 90] on div "14 * 17 * ? = 7140" at bounding box center [254, 69] width 448 height 86
click at [227, 192] on icon "30" at bounding box center [216, 195] width 62 height 62
click at [254, 148] on input "c. 30" at bounding box center [254, 146] width 0 height 4
radio input "true"
click at [357, 67] on div "14 * 17 * ? = 7140" at bounding box center [254, 69] width 448 height 16
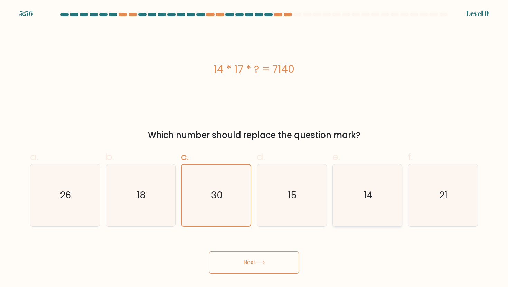
click at [368, 213] on icon "14" at bounding box center [367, 195] width 62 height 62
click at [254, 148] on input "e. 14" at bounding box center [254, 146] width 0 height 4
radio input "true"
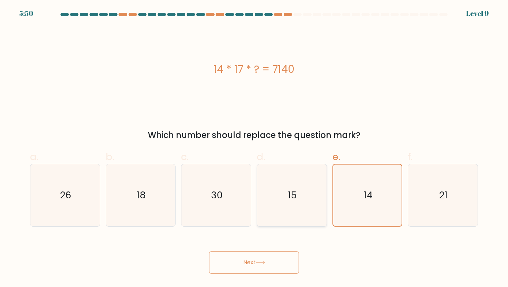
click at [275, 208] on icon "15" at bounding box center [291, 195] width 62 height 62
click at [254, 148] on input "d. 15" at bounding box center [254, 146] width 0 height 4
radio input "true"
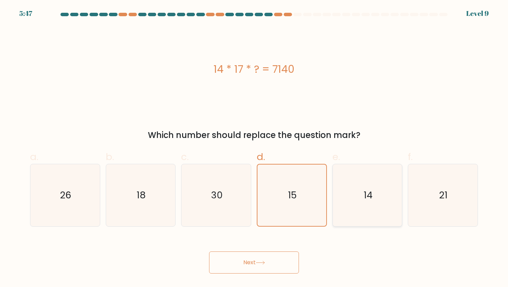
click at [369, 203] on icon "14" at bounding box center [367, 195] width 62 height 62
click at [254, 148] on input "e. 14" at bounding box center [254, 146] width 0 height 4
radio input "true"
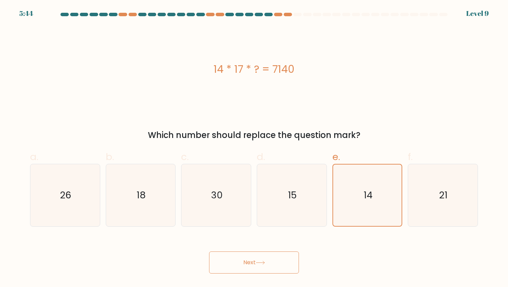
click at [276, 266] on button "Next" at bounding box center [254, 263] width 90 height 22
click at [381, 90] on div "14 * 17 * ? = 7140" at bounding box center [254, 69] width 448 height 86
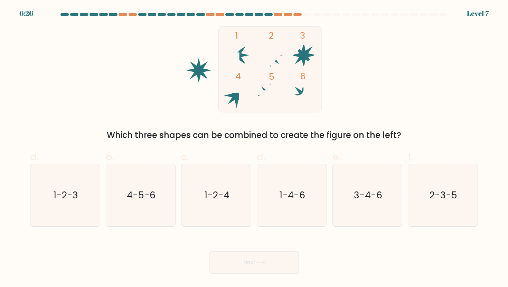
click at [405, 107] on div "1 2 3 4 5 6 Which three shapes can be combined to create the figure on the left?" at bounding box center [254, 83] width 456 height 115
click at [367, 87] on div "1 2 3 4 5 6 Which three shapes can be combined to create the figure on the left?" at bounding box center [254, 83] width 456 height 115
click at [417, 99] on div "1 2 3 4 5 6 Which three shapes can be combined to create the figure on the left?" at bounding box center [254, 83] width 456 height 115
click at [399, 96] on div "1 2 3 4 5 6 Which three shapes can be combined to create the figure on the left?" at bounding box center [254, 83] width 456 height 115
click at [444, 199] on text "2-3-5" at bounding box center [443, 195] width 28 height 13
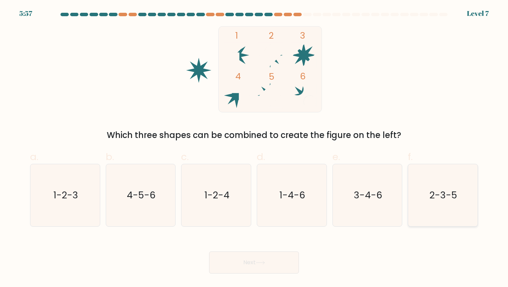
click at [254, 148] on input "f. 2-3-5" at bounding box center [254, 146] width 0 height 4
radio input "true"
click at [270, 267] on button "Next" at bounding box center [254, 263] width 90 height 22
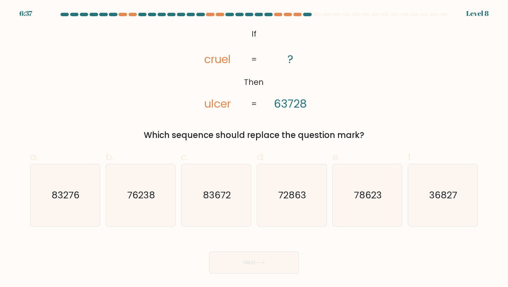
click at [375, 86] on div "@import url('https://fonts.googleapis.com/css?family=Abril+Fatface:400,100,100i…" at bounding box center [254, 83] width 456 height 115
click at [458, 17] on div at bounding box center [254, 16] width 456 height 6
click at [389, 96] on div "@import url('https://fonts.googleapis.com/css?family=Abril+Fatface:400,100,100i…" at bounding box center [254, 83] width 456 height 115
click at [390, 91] on div "@import url('https://fonts.googleapis.com/css?family=Abril+Fatface:400,100,100i…" at bounding box center [254, 83] width 456 height 115
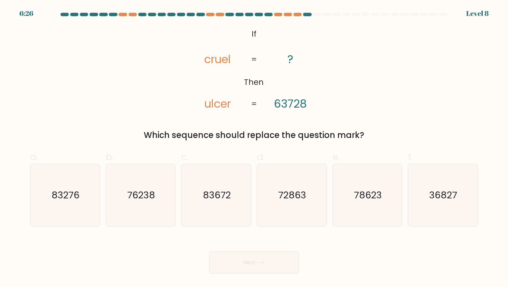
click at [393, 107] on div "@import url('https://fonts.googleapis.com/css?family=Abril+Fatface:400,100,100i…" at bounding box center [254, 83] width 456 height 115
click at [349, 218] on icon "78623" at bounding box center [367, 195] width 62 height 62
click at [254, 148] on input "e. 78623" at bounding box center [254, 146] width 0 height 4
radio input "true"
click at [283, 269] on button "Next" at bounding box center [254, 263] width 90 height 22
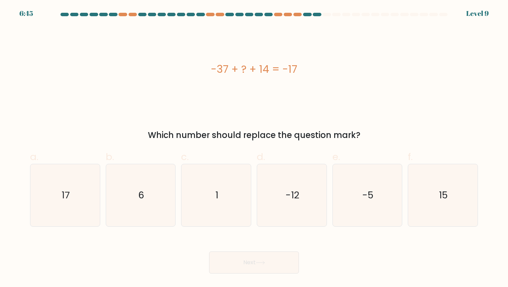
click at [38, 101] on div "-37 + ? + 14 = -17" at bounding box center [254, 69] width 448 height 86
click at [307, 152] on label "d. -12" at bounding box center [292, 188] width 70 height 77
click at [254, 148] on input "d. -12" at bounding box center [254, 146] width 0 height 4
radio input "true"
click at [457, 125] on div "-37 + ? + 14 = -17 Which number should replace the question mark?" at bounding box center [254, 83] width 456 height 115
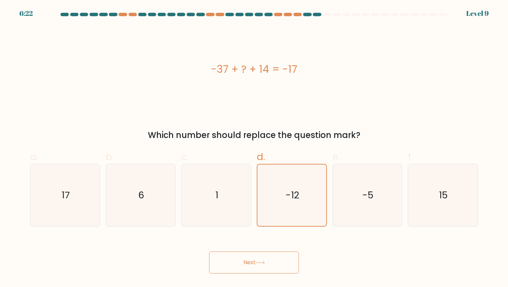
click at [253, 150] on div "c. 1" at bounding box center [216, 188] width 76 height 77
click at [117, 136] on div "Which number should replace the question mark?" at bounding box center [253, 135] width 439 height 12
click at [425, 148] on div "a. 17 b. 6 c." at bounding box center [253, 185] width 453 height 83
click at [426, 149] on div "a. 17 b. 6 c." at bounding box center [253, 185] width 453 height 83
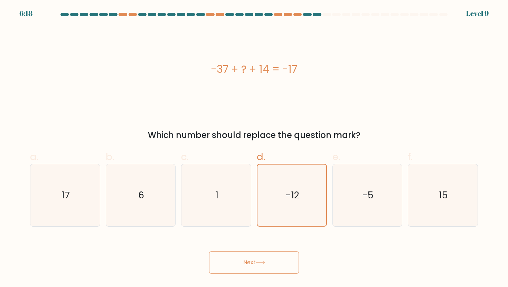
click at [124, 145] on div "a. 17 b. 6 c." at bounding box center [253, 185] width 453 height 83
click at [471, 130] on div "Which number should replace the question mark?" at bounding box center [253, 135] width 439 height 12
click at [386, 118] on div "-37 + ? + 14 = -17 Which number should replace the question mark?" at bounding box center [254, 83] width 456 height 115
click at [461, 114] on div "-37 + ? + 14 = -17 Which number should replace the question mark?" at bounding box center [254, 83] width 456 height 115
click at [360, 181] on icon "-5" at bounding box center [367, 195] width 62 height 62
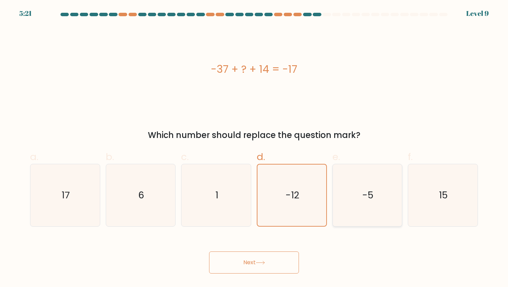
click at [254, 148] on input "e. -5" at bounding box center [254, 146] width 0 height 4
radio input "true"
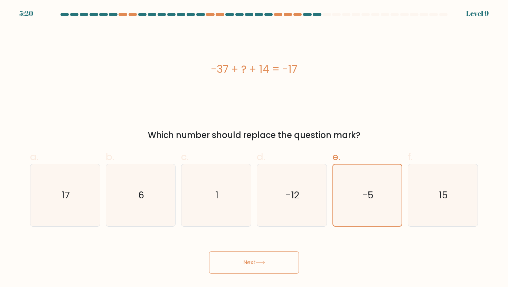
click at [418, 75] on div "-37 + ? + 14 = -17" at bounding box center [254, 69] width 448 height 16
click at [445, 126] on div "-37 + ? + 14 = -17 Which number should replace the question mark?" at bounding box center [254, 83] width 456 height 115
click at [268, 149] on div "a. 17 b. 6 c." at bounding box center [253, 185] width 453 height 83
click at [451, 140] on div "Which number should replace the question mark?" at bounding box center [253, 135] width 439 height 12
click at [147, 202] on icon "6" at bounding box center [141, 195] width 62 height 62
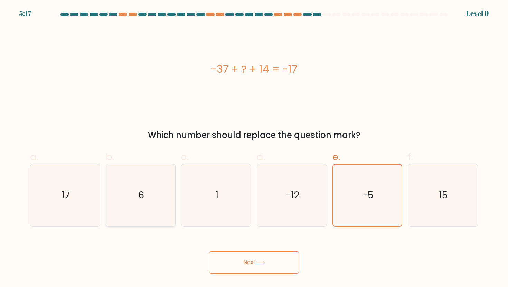
click at [254, 148] on input "b. 6" at bounding box center [254, 146] width 0 height 4
radio input "true"
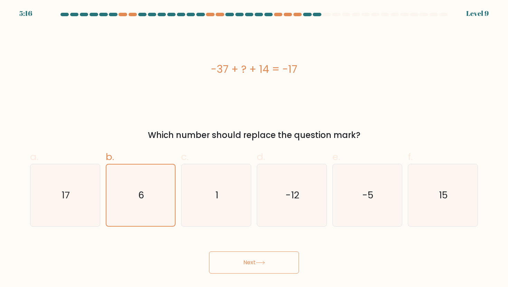
click at [272, 263] on button "Next" at bounding box center [254, 263] width 90 height 22
click at [409, 134] on div "Which number should replace the question mark?" at bounding box center [253, 135] width 439 height 12
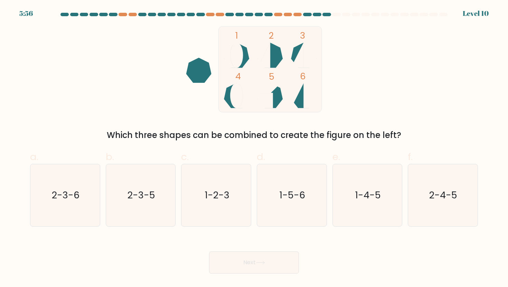
click at [410, 73] on div "1 2 3 4 5 6 Which three shapes can be combined to create the figure on the left?" at bounding box center [254, 83] width 456 height 115
click at [81, 210] on icon "2-3-6" at bounding box center [65, 195] width 62 height 62
click at [254, 148] on input "a. 2-3-6" at bounding box center [254, 146] width 0 height 4
radio input "true"
click at [268, 265] on button "Next" at bounding box center [254, 263] width 90 height 22
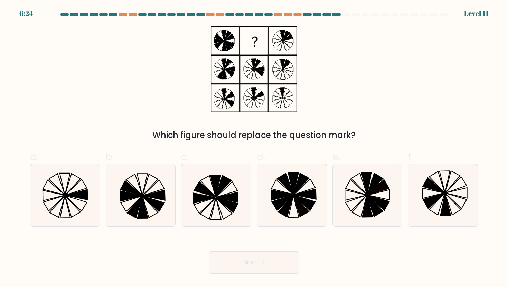
click at [373, 85] on div "Which figure should replace the question mark?" at bounding box center [254, 83] width 456 height 115
click at [143, 134] on div "Which figure should replace the question mark?" at bounding box center [253, 135] width 439 height 12
click at [369, 189] on icon at bounding box center [375, 183] width 16 height 21
click at [254, 148] on input "e." at bounding box center [254, 146] width 0 height 4
radio input "true"
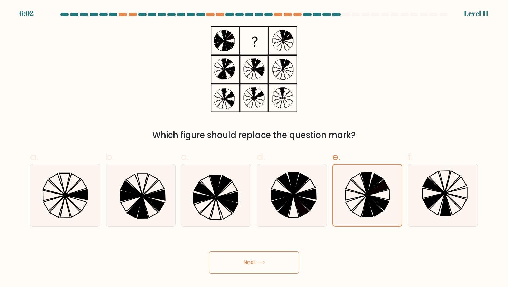
click at [287, 262] on button "Next" at bounding box center [254, 263] width 90 height 22
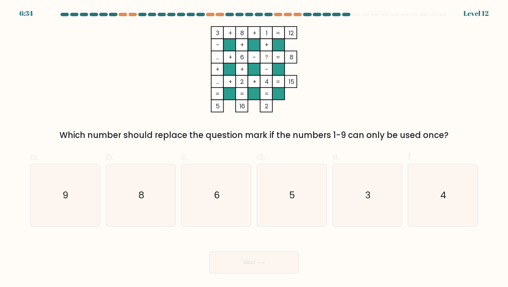
click at [393, 94] on div "3 + 8 + 1 12 - + + ... + 6 - ? 8 + + - ... + 2 + 4 = 15 = = = = 5 16 2 = Which …" at bounding box center [254, 83] width 456 height 115
click at [394, 65] on div "3 + 8 + 1 12 - + + ... + 6 - ? 8 + + - ... + 2 + 4 = 15 = = = = 5 16 2 = Which …" at bounding box center [254, 83] width 456 height 115
click at [474, 74] on div "3 + 8 + 1 12 - + + ... + 6 - ? 8 + + - ... + 2 + 4 = 15 = = = = 5 16 2 = Which …" at bounding box center [254, 83] width 456 height 115
click at [293, 209] on icon "5" at bounding box center [291, 195] width 62 height 62
click at [254, 148] on input "d. 5" at bounding box center [254, 146] width 0 height 4
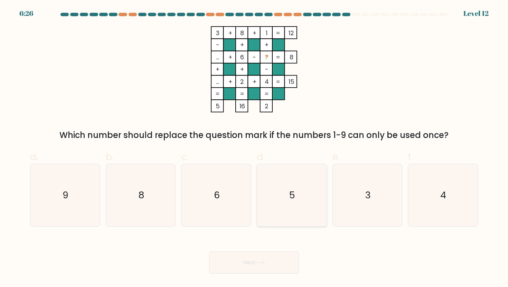
radio input "true"
click at [269, 269] on button "Next" at bounding box center [254, 263] width 90 height 22
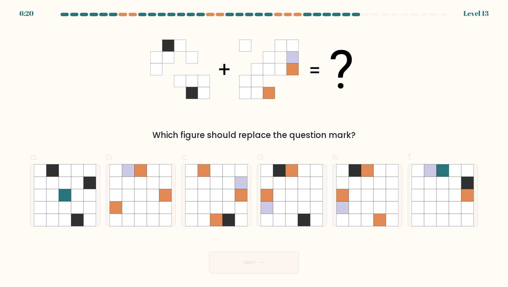
click at [389, 119] on div "Which figure should replace the question mark?" at bounding box center [254, 83] width 456 height 115
click at [450, 0] on div "7:03 Level 13" at bounding box center [254, 4] width 508 height 8
click at [408, 87] on div "Which figure should replace the question mark?" at bounding box center [254, 83] width 456 height 115
click at [388, 110] on div "Which figure should replace the question mark?" at bounding box center [254, 83] width 456 height 115
click at [82, 183] on icon at bounding box center [77, 183] width 12 height 12
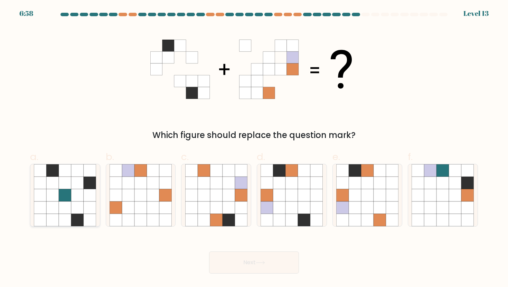
click at [254, 148] on input "a." at bounding box center [254, 146] width 0 height 4
radio input "true"
click at [258, 266] on button "Next" at bounding box center [254, 263] width 90 height 22
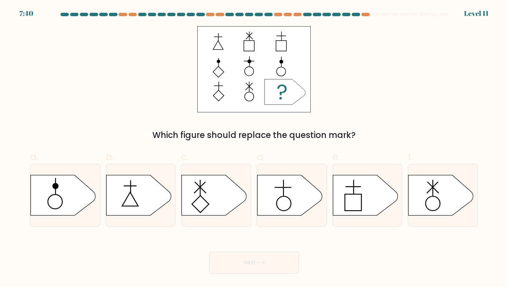
click at [420, 64] on div "Which figure should replace the question mark?" at bounding box center [254, 83] width 456 height 115
click at [441, 42] on div "Which figure should replace the question mark?" at bounding box center [254, 83] width 456 height 115
click at [376, 120] on div "Which figure should replace the question mark?" at bounding box center [254, 83] width 456 height 115
click at [368, 190] on icon at bounding box center [365, 195] width 65 height 40
click at [254, 148] on input "e." at bounding box center [254, 146] width 0 height 4
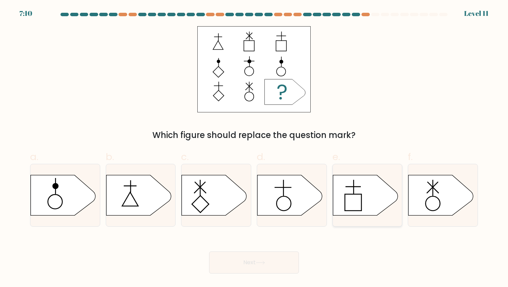
radio input "true"
click at [369, 262] on div "Next" at bounding box center [254, 254] width 456 height 39
click at [470, 31] on div "Which figure should replace the question mark?" at bounding box center [254, 83] width 456 height 115
click at [443, 41] on div "Which figure should replace the question mark?" at bounding box center [254, 83] width 456 height 115
click at [409, 89] on div "Which figure should replace the question mark?" at bounding box center [254, 83] width 456 height 115
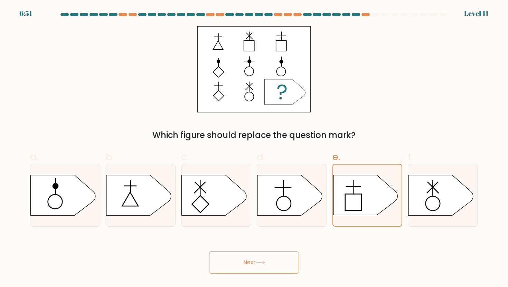
click at [377, 116] on div "Which figure should replace the question mark?" at bounding box center [254, 83] width 456 height 115
click at [268, 195] on icon at bounding box center [289, 195] width 65 height 40
click at [254, 148] on input "d." at bounding box center [254, 146] width 0 height 4
radio input "true"
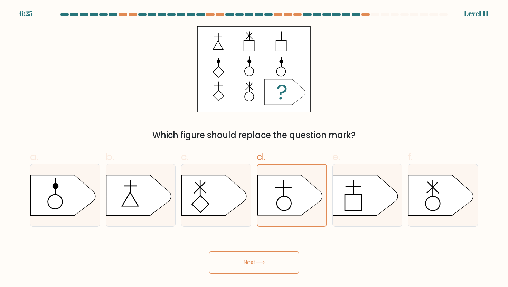
click at [258, 263] on icon at bounding box center [260, 263] width 9 height 4
click at [410, 60] on div "Which figure should replace the question mark?" at bounding box center [254, 83] width 456 height 115
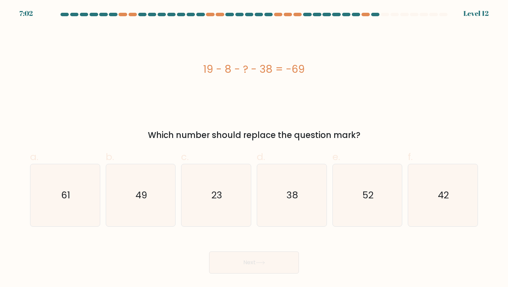
click at [229, 89] on div "19 - 8 - ? - 38 = -69" at bounding box center [254, 69] width 448 height 86
click at [408, 130] on div "Which number should replace the question mark?" at bounding box center [253, 135] width 439 height 12
click at [415, 144] on form "a." at bounding box center [254, 143] width 508 height 261
click at [333, 156] on span "e." at bounding box center [336, 156] width 8 height 13
click at [254, 148] on input "e. 52" at bounding box center [254, 146] width 0 height 4
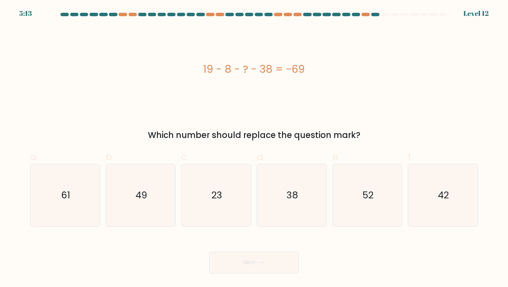
radio input "true"
click at [265, 153] on label "d. 38" at bounding box center [292, 188] width 70 height 77
click at [254, 148] on input "d. 38" at bounding box center [254, 146] width 0 height 4
radio input "true"
click at [295, 156] on label "d. 38" at bounding box center [292, 188] width 70 height 77
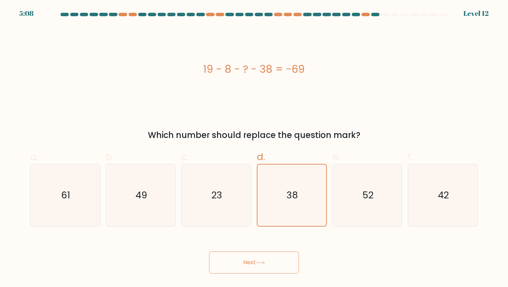
click at [254, 148] on input "d. 38" at bounding box center [254, 146] width 0 height 4
click at [450, 114] on div "19 - 8 - ? - 38 = -69 Which number should replace the question mark?" at bounding box center [254, 83] width 456 height 115
click at [384, 96] on div "19 - 8 - ? - 38 = -69" at bounding box center [254, 69] width 448 height 86
click at [258, 269] on button "Next" at bounding box center [254, 263] width 90 height 22
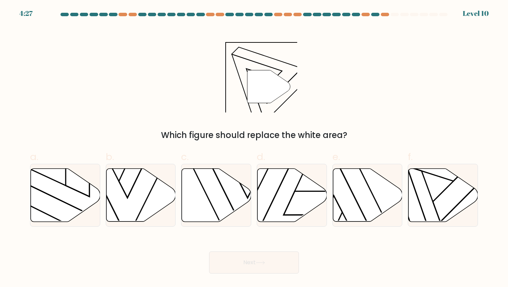
click at [410, 82] on div "" Which figure should replace the white area?" at bounding box center [254, 83] width 456 height 115
click at [440, 190] on icon at bounding box center [442, 195] width 69 height 53
click at [254, 148] on input "f." at bounding box center [254, 146] width 0 height 4
radio input "true"
click at [273, 266] on button "Next" at bounding box center [254, 263] width 90 height 22
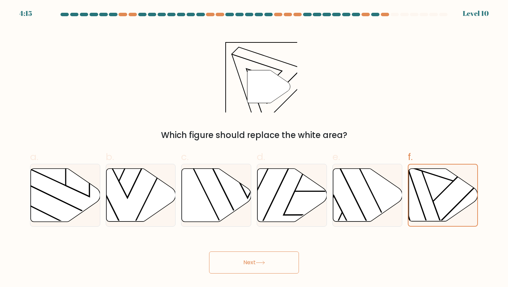
click at [455, 44] on div "" Which figure should replace the white area?" at bounding box center [254, 83] width 456 height 115
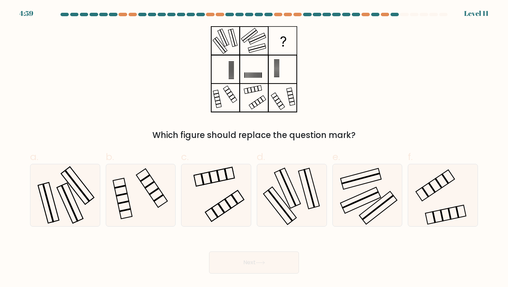
click at [398, 93] on div "Which figure should replace the question mark?" at bounding box center [254, 83] width 456 height 115
click at [108, 78] on div "Which figure should replace the question mark?" at bounding box center [254, 83] width 456 height 115
click at [415, 76] on div "Which figure should replace the question mark?" at bounding box center [254, 83] width 456 height 115
click at [421, 70] on div "Which figure should replace the question mark?" at bounding box center [254, 83] width 456 height 115
click at [369, 195] on icon at bounding box center [367, 195] width 62 height 62
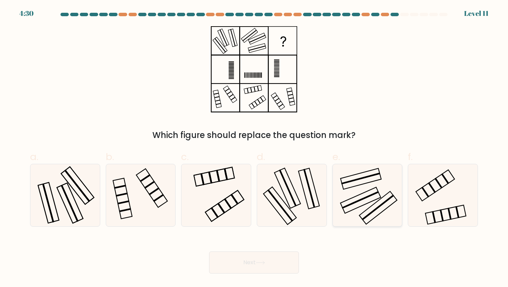
click at [254, 148] on input "e." at bounding box center [254, 146] width 0 height 4
radio input "true"
click at [119, 185] on icon at bounding box center [141, 195] width 62 height 62
click at [254, 148] on input "b." at bounding box center [254, 146] width 0 height 4
radio input "true"
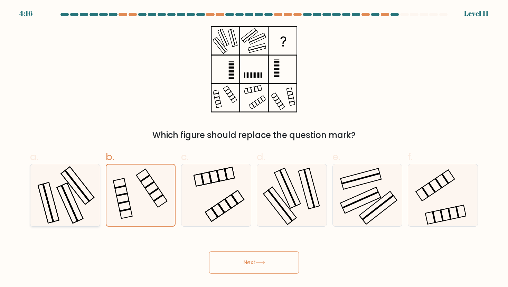
click at [81, 192] on rect at bounding box center [77, 186] width 26 height 32
click at [254, 148] on input "a." at bounding box center [254, 146] width 0 height 4
radio input "true"
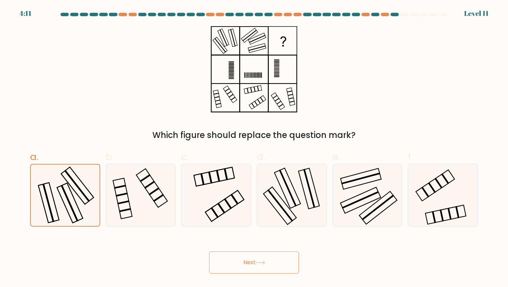
click at [263, 262] on icon at bounding box center [260, 263] width 9 height 4
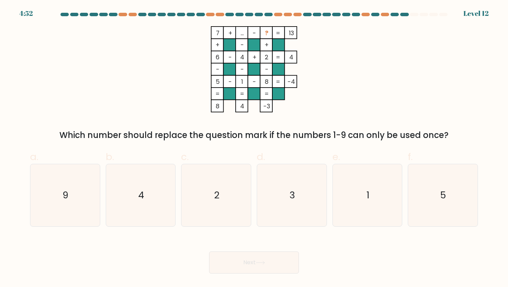
click at [388, 69] on div "7 + ... - ? 13 + - + 6 - 4 + 2 4 - - - 5 - 1 - 8 = -4 = = = = 8 4 -3 = Which nu…" at bounding box center [254, 83] width 456 height 115
click at [345, 54] on icon "7 + ... - ? 13 + - + 6 - 4 + 2 4 - - - 5 - 1 - 8 = -4 = = = = 8 4 -3 =" at bounding box center [253, 69] width 207 height 86
click at [312, 186] on icon "3" at bounding box center [291, 195] width 62 height 62
click at [254, 148] on input "d. 3" at bounding box center [254, 146] width 0 height 4
radio input "true"
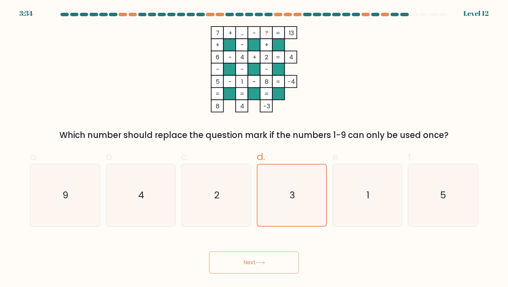
click at [286, 272] on button "Next" at bounding box center [254, 263] width 90 height 22
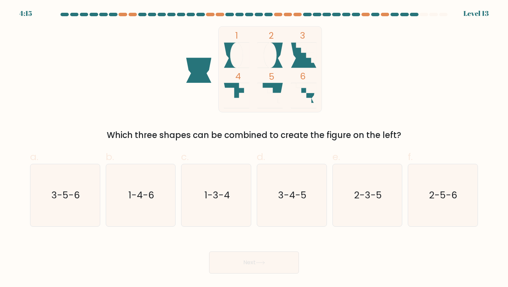
click at [411, 51] on div "1 2 3 4 5 6 Which three shapes can be combined to create the figure on the left?" at bounding box center [254, 83] width 456 height 115
click at [368, 97] on div "1 2 3 4 5 6 Which three shapes can be combined to create the figure on the left?" at bounding box center [254, 83] width 456 height 115
click at [421, 34] on div "1 2 3 4 5 6 Which three shapes can be combined to create the figure on the left?" at bounding box center [254, 83] width 456 height 115
click at [374, 191] on text "2-3-5" at bounding box center [368, 195] width 28 height 13
click at [254, 148] on input "e. 2-3-5" at bounding box center [254, 146] width 0 height 4
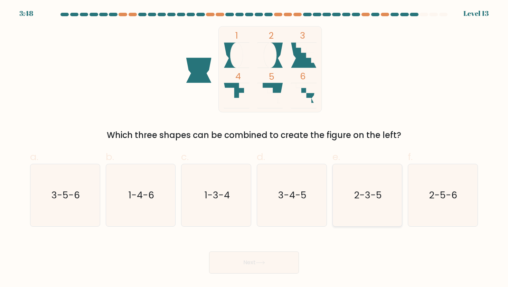
radio input "true"
click at [285, 263] on button "Next" at bounding box center [254, 263] width 90 height 22
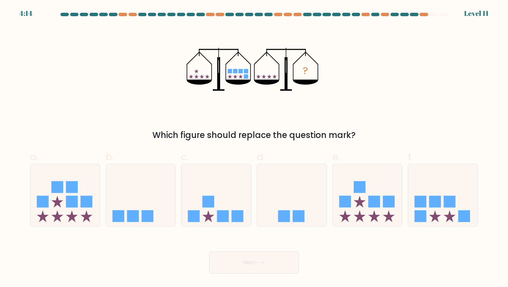
click at [386, 124] on div "? Which figure should replace the question mark?" at bounding box center [254, 83] width 456 height 115
click at [415, 112] on div "? Which figure should replace the question mark?" at bounding box center [254, 83] width 456 height 115
click at [332, 113] on div "? Which figure should replace the question mark?" at bounding box center [254, 83] width 456 height 115
click at [116, 122] on div "? Which figure should replace the question mark?" at bounding box center [254, 83] width 456 height 115
click at [417, 96] on div "? Which figure should replace the question mark?" at bounding box center [254, 83] width 456 height 115
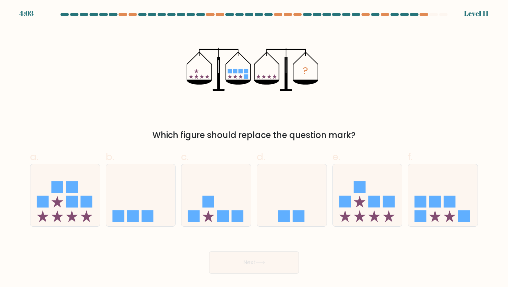
click at [404, 82] on div "? Which figure should replace the question mark?" at bounding box center [254, 83] width 456 height 115
click at [417, 63] on div "? Which figure should replace the question mark?" at bounding box center [254, 83] width 456 height 115
click at [319, 120] on div "? Which figure should replace the question mark?" at bounding box center [254, 83] width 456 height 115
click at [333, 101] on div "? Which figure should replace the question mark?" at bounding box center [254, 83] width 456 height 115
click at [404, 63] on div "? Which figure should replace the question mark?" at bounding box center [254, 83] width 456 height 115
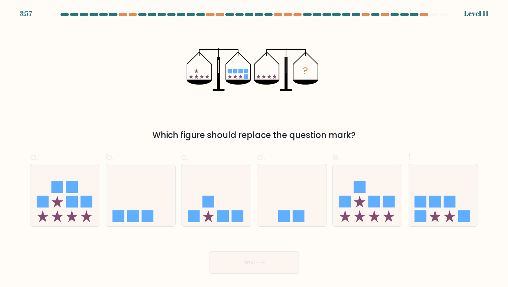
click at [474, 57] on div "? Which figure should replace the question mark?" at bounding box center [254, 83] width 456 height 115
click at [394, 102] on div "? Which figure should replace the question mark?" at bounding box center [254, 83] width 456 height 115
click at [461, 188] on icon at bounding box center [442, 195] width 69 height 57
click at [254, 148] on input "f." at bounding box center [254, 146] width 0 height 4
radio input "true"
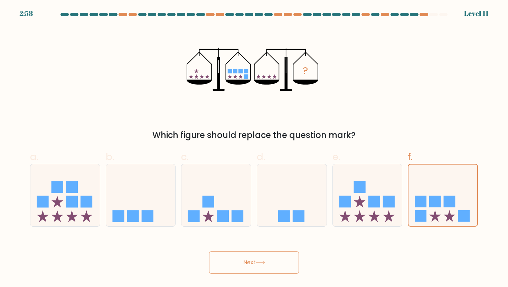
click at [251, 267] on button "Next" at bounding box center [254, 263] width 90 height 22
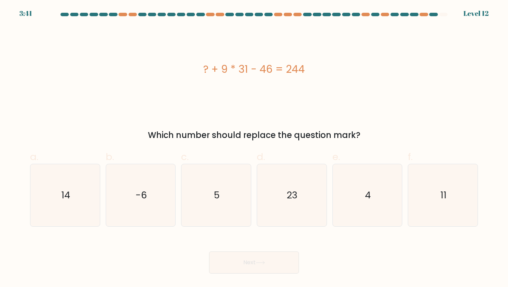
click at [440, 75] on div "? + 9 * 31 - 46 = 244" at bounding box center [254, 69] width 448 height 16
click at [358, 131] on div "Which number should replace the question mark?" at bounding box center [253, 135] width 439 height 12
click at [361, 112] on div "? + 9 * 31 - 46 = 244" at bounding box center [254, 69] width 448 height 86
drag, startPoint x: 392, startPoint y: 114, endPoint x: 337, endPoint y: 159, distance: 71.0
click at [338, 154] on form "a. 5" at bounding box center [254, 143] width 508 height 261
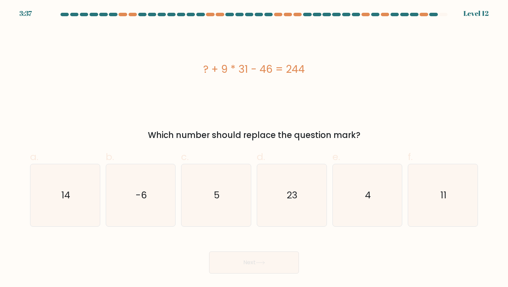
click at [300, 155] on label "d. 23" at bounding box center [292, 188] width 70 height 77
click at [254, 148] on input "d. 23" at bounding box center [254, 146] width 0 height 4
radio input "true"
click at [339, 178] on icon "4" at bounding box center [367, 195] width 62 height 62
click at [254, 148] on input "e. 4" at bounding box center [254, 146] width 0 height 4
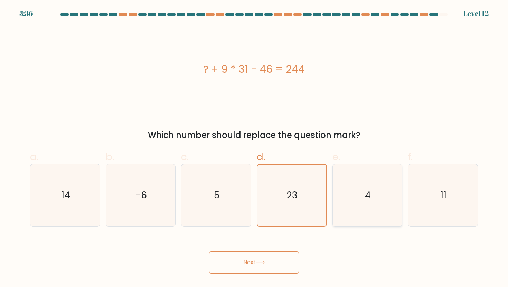
radio input "true"
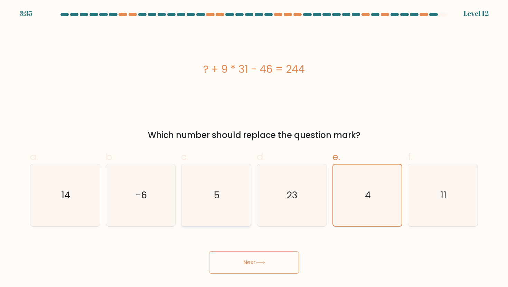
click at [229, 182] on icon "5" at bounding box center [216, 195] width 62 height 62
click at [254, 148] on input "c. 5" at bounding box center [254, 146] width 0 height 4
radio input "true"
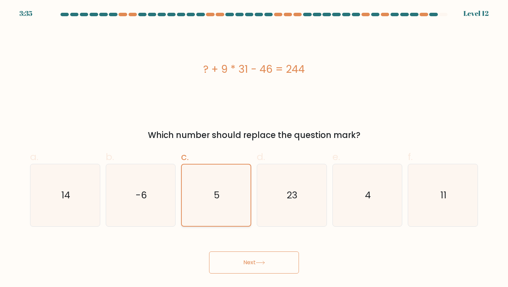
click at [229, 182] on icon "5" at bounding box center [216, 195] width 61 height 61
click at [254, 148] on input "c. 5" at bounding box center [254, 146] width 0 height 4
click at [454, 177] on icon "11" at bounding box center [442, 195] width 62 height 62
click at [254, 148] on input "f. 11" at bounding box center [254, 146] width 0 height 4
radio input "true"
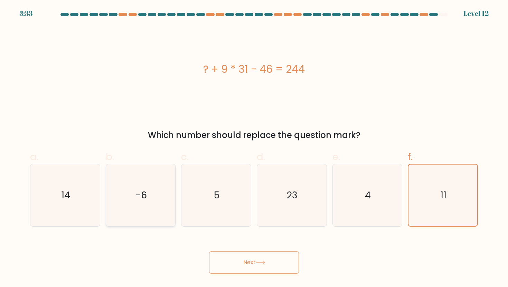
click at [162, 177] on icon "-6" at bounding box center [141, 195] width 62 height 62
click at [254, 148] on input "b. -6" at bounding box center [254, 146] width 0 height 4
radio input "true"
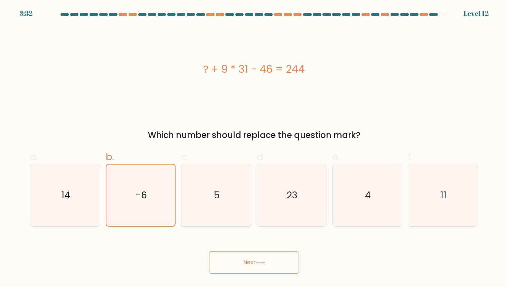
click at [203, 205] on icon "5" at bounding box center [216, 195] width 62 height 62
click at [254, 148] on input "c. 5" at bounding box center [254, 146] width 0 height 4
radio input "true"
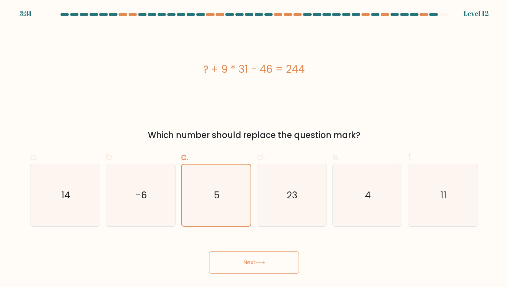
click at [359, 100] on div "? + 9 * 31 - 46 = 244" at bounding box center [254, 69] width 448 height 86
click at [346, 103] on div "? + 9 * 31 - 46 = 244" at bounding box center [254, 69] width 448 height 86
click at [424, 63] on div "? + 9 * 31 - 46 = 244" at bounding box center [254, 69] width 448 height 16
click at [288, 198] on text "23" at bounding box center [292, 195] width 11 height 13
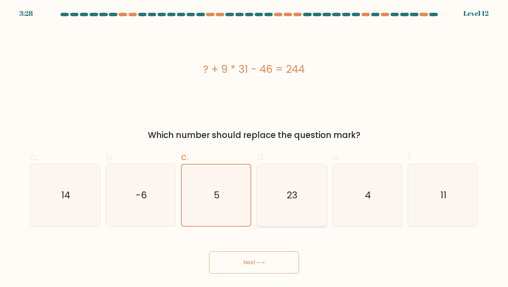
click at [254, 148] on input "d. 23" at bounding box center [254, 146] width 0 height 4
radio input "true"
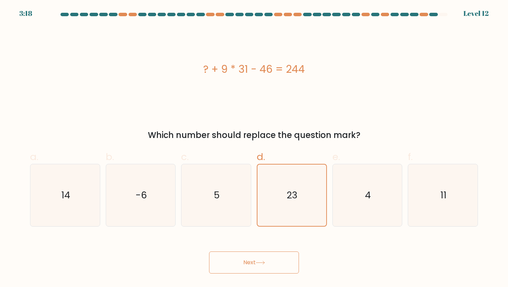
click at [422, 108] on div "? + 9 * 31 - 46 = 244" at bounding box center [254, 69] width 448 height 86
click at [444, 193] on text "11" at bounding box center [443, 195] width 6 height 13
click at [254, 148] on input "f. 11" at bounding box center [254, 146] width 0 height 4
radio input "true"
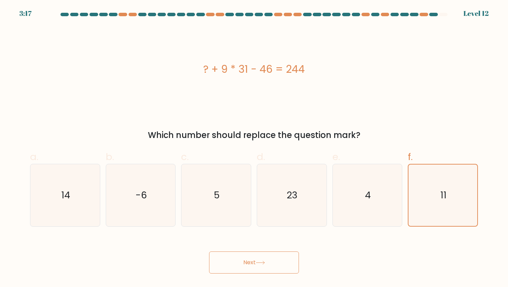
click at [248, 260] on button "Next" at bounding box center [254, 263] width 90 height 22
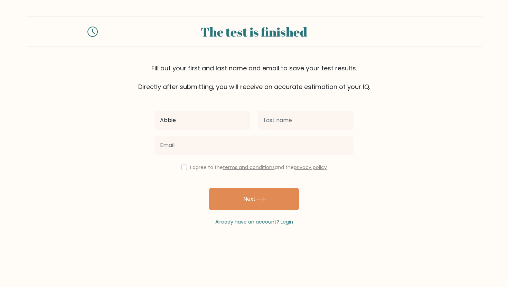
type input "Abbie"
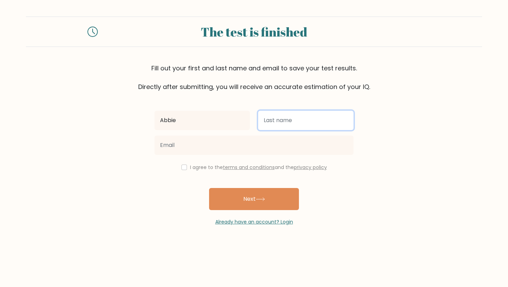
click at [286, 117] on input "text" at bounding box center [305, 120] width 95 height 19
type input "Dare"
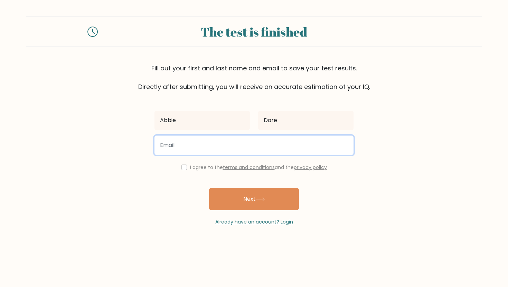
click at [248, 140] on input "email" at bounding box center [253, 145] width 199 height 19
type input "[EMAIL_ADDRESS][DOMAIN_NAME]"
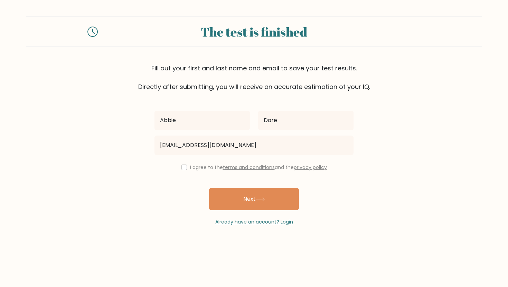
click at [199, 170] on label "I agree to the terms and conditions and the privacy policy" at bounding box center [258, 167] width 137 height 7
click at [201, 160] on div "[PERSON_NAME] [EMAIL_ADDRESS][DOMAIN_NAME] I agree to the terms and conditions …" at bounding box center [253, 159] width 207 height 134
click at [200, 163] on div "I agree to the terms and conditions and the privacy policy" at bounding box center [253, 167] width 207 height 8
click at [198, 167] on label "I agree to the terms and conditions and the privacy policy" at bounding box center [258, 167] width 137 height 7
click at [183, 168] on input "checkbox" at bounding box center [184, 168] width 6 height 6
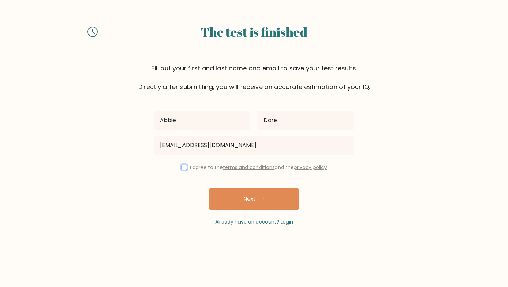
checkbox input "true"
click at [310, 167] on link "privacy policy" at bounding box center [310, 167] width 33 height 7
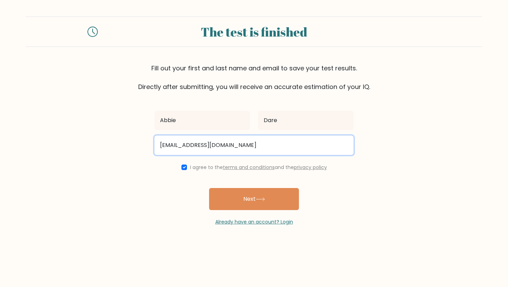
click at [224, 145] on input "dar035@acc.edu.au" at bounding box center [253, 145] width 199 height 19
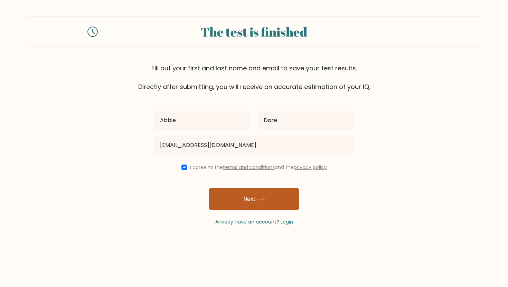
click at [253, 207] on button "Next" at bounding box center [254, 199] width 90 height 22
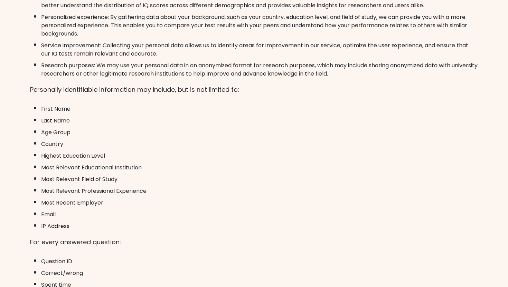
scroll to position [231, 0]
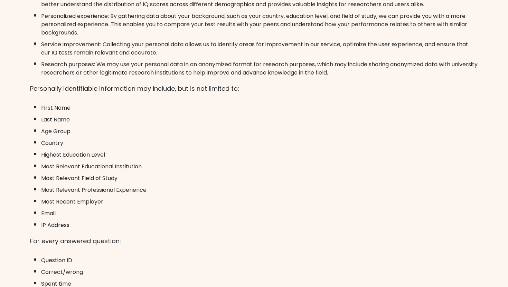
click at [215, 89] on p "Personally identifiable information may include, but is not limited to:" at bounding box center [254, 89] width 448 height 12
click at [184, 209] on li "Email" at bounding box center [259, 212] width 437 height 12
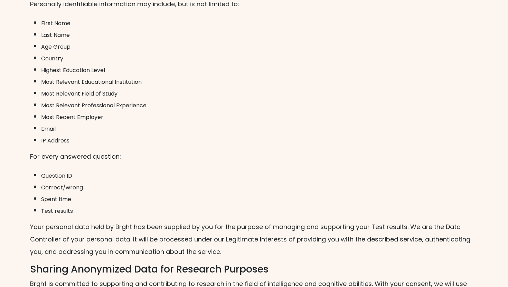
scroll to position [317, 0]
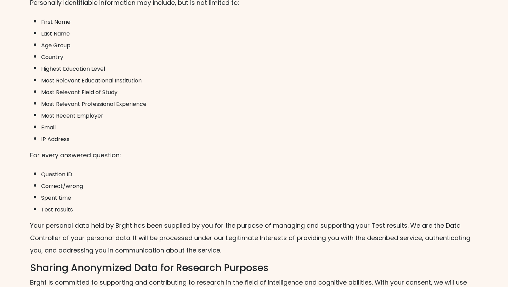
click at [220, 59] on li "Country" at bounding box center [259, 56] width 437 height 12
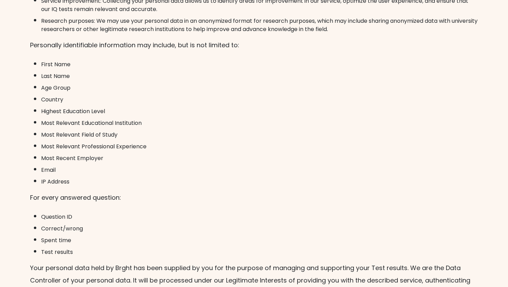
scroll to position [270, 0]
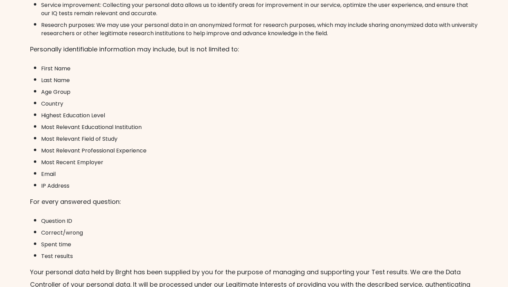
click at [109, 200] on p "For every answered question:" at bounding box center [254, 202] width 448 height 12
click at [127, 216] on li "Question ID" at bounding box center [259, 220] width 437 height 12
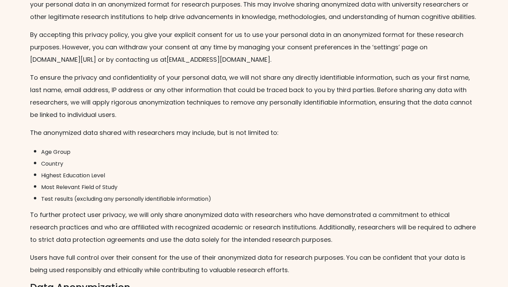
scroll to position [648, 0]
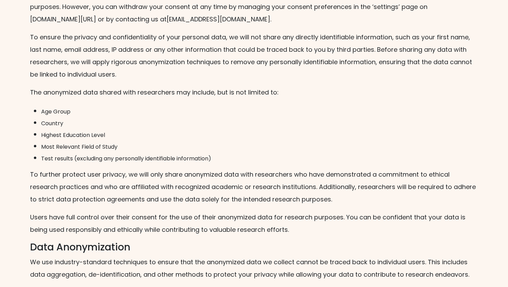
click at [445, 81] on p "To ensure the privacy and confidentiality of your personal data, we will not sh…" at bounding box center [254, 56] width 448 height 50
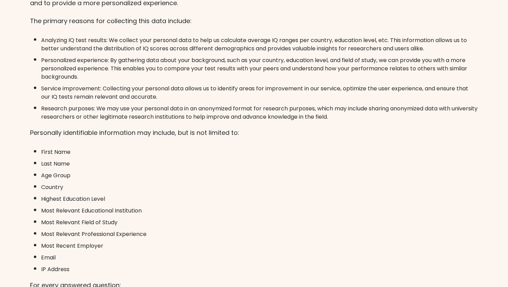
scroll to position [0, 0]
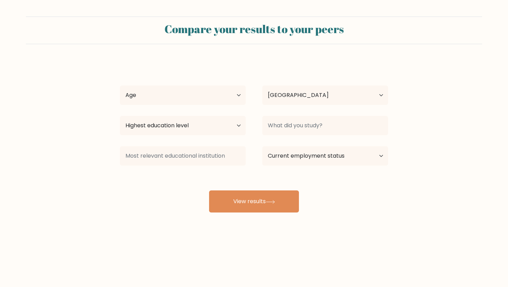
select select "AU"
click at [360, 192] on div "[PERSON_NAME] Age Under [DEMOGRAPHIC_DATA] [DEMOGRAPHIC_DATA] [DEMOGRAPHIC_DATA…" at bounding box center [254, 137] width 276 height 152
click at [222, 137] on div "Highest education level No schooling Primary Lower Secondary Upper Secondary Oc…" at bounding box center [183, 125] width 142 height 25
click at [218, 131] on select "Highest education level No schooling Primary Lower Secondary Upper Secondary Oc…" at bounding box center [183, 125] width 126 height 19
click at [120, 116] on select "Highest education level No schooling Primary Lower Secondary Upper Secondary Oc…" at bounding box center [183, 125] width 126 height 19
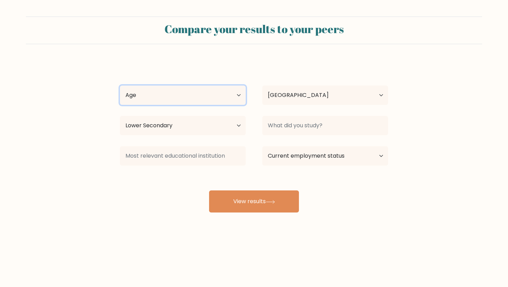
click at [178, 97] on select "Age Under 18 years old 18-24 years old 25-34 years old 35-44 years old 45-54 ye…" at bounding box center [183, 95] width 126 height 19
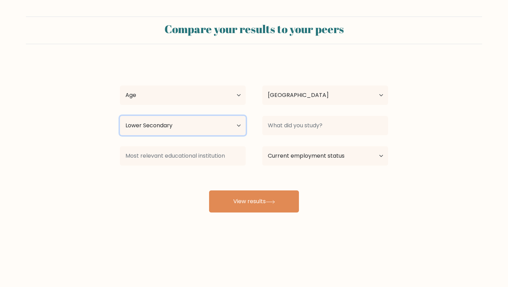
click at [216, 121] on select "Highest education level No schooling Primary Lower Secondary Upper Secondary Oc…" at bounding box center [183, 125] width 126 height 19
click at [232, 122] on select "Highest education level No schooling Primary Lower Secondary Upper Secondary Oc…" at bounding box center [183, 125] width 126 height 19
select select "no_schooling"
click at [120, 116] on select "Highest education level No schooling Primary Lower Secondary Upper Secondary Oc…" at bounding box center [183, 125] width 126 height 19
click at [241, 132] on select "Highest education level No schooling Primary Lower Secondary Upper Secondary Oc…" at bounding box center [183, 125] width 126 height 19
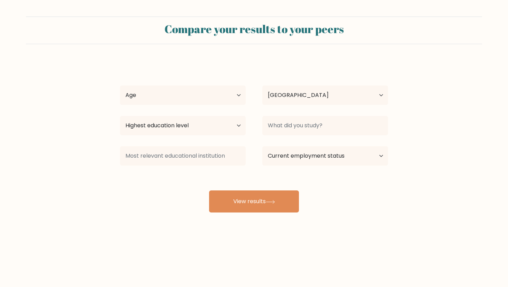
select select "AU"
click at [240, 124] on select "Highest education level No schooling Primary Lower Secondary Upper Secondary Oc…" at bounding box center [183, 125] width 126 height 19
select select "lower_secondary"
click at [120, 116] on select "Highest education level No schooling Primary Lower Secondary Upper Secondary Oc…" at bounding box center [183, 125] width 126 height 19
click at [196, 95] on select "Age Under [DEMOGRAPHIC_DATA] [DEMOGRAPHIC_DATA] [DEMOGRAPHIC_DATA] [DEMOGRAPHIC…" at bounding box center [183, 95] width 126 height 19
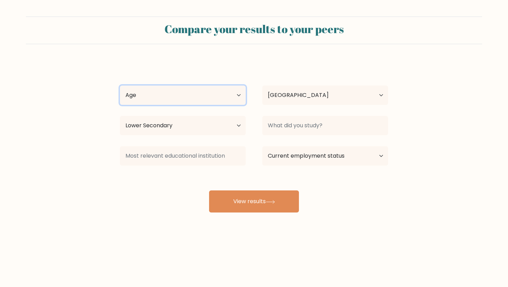
select select "min_18"
click at [120, 86] on select "Age Under [DEMOGRAPHIC_DATA] [DEMOGRAPHIC_DATA] [DEMOGRAPHIC_DATA] [DEMOGRAPHIC…" at bounding box center [183, 95] width 126 height 19
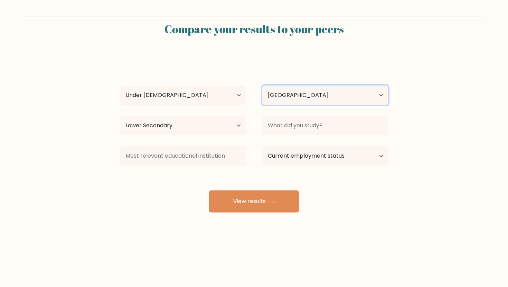
click at [298, 90] on select "Country [GEOGRAPHIC_DATA] [GEOGRAPHIC_DATA] [GEOGRAPHIC_DATA] [US_STATE] [GEOGR…" at bounding box center [325, 95] width 126 height 19
click at [262, 86] on select "Country [GEOGRAPHIC_DATA] [GEOGRAPHIC_DATA] [GEOGRAPHIC_DATA] [US_STATE] [GEOGR…" at bounding box center [325, 95] width 126 height 19
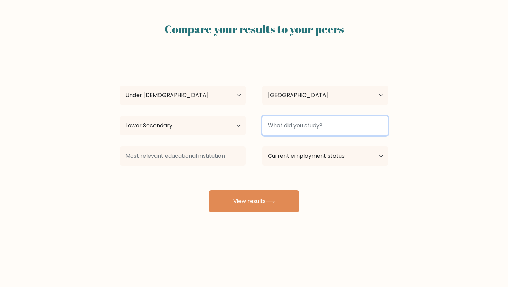
click at [304, 134] on input at bounding box center [325, 125] width 126 height 19
click at [302, 131] on input at bounding box center [325, 125] width 126 height 19
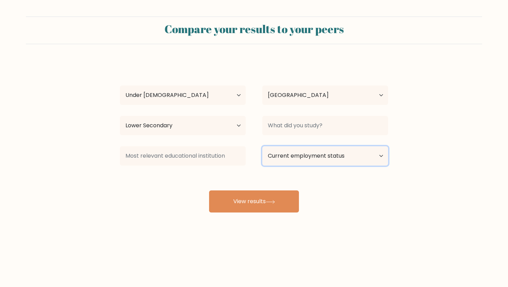
click at [296, 153] on select "Current employment status Employed Student Retired Other / prefer not to answer" at bounding box center [325, 155] width 126 height 19
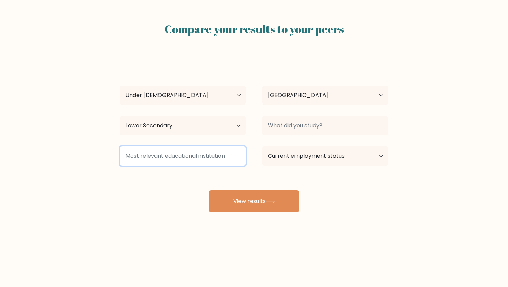
click at [215, 163] on input at bounding box center [183, 155] width 126 height 19
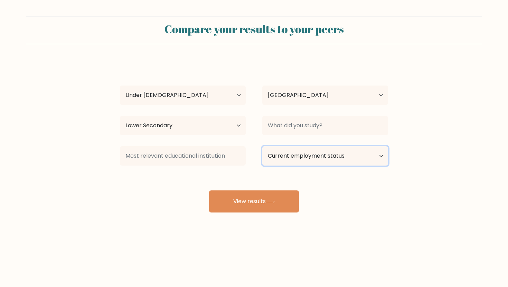
click at [292, 158] on select "Current employment status Employed Student Retired Other / prefer not to answer" at bounding box center [325, 155] width 126 height 19
click at [262, 146] on select "Current employment status Employed Student Retired Other / prefer not to answer" at bounding box center [325, 155] width 126 height 19
click at [296, 157] on select "Current employment status Employed Student Retired Other / prefer not to answer" at bounding box center [325, 155] width 126 height 19
click at [301, 161] on select "Current employment status Employed Student Retired Other / prefer not to answer" at bounding box center [325, 155] width 126 height 19
select select "other"
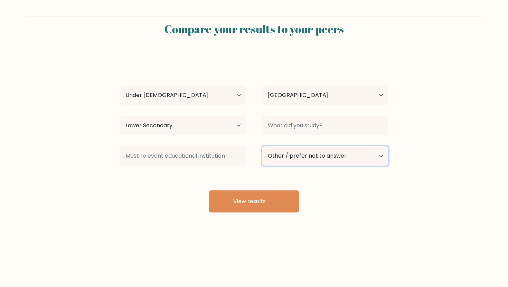
click at [262, 146] on select "Current employment status Employed Student Retired Other / prefer not to answer" at bounding box center [325, 155] width 126 height 19
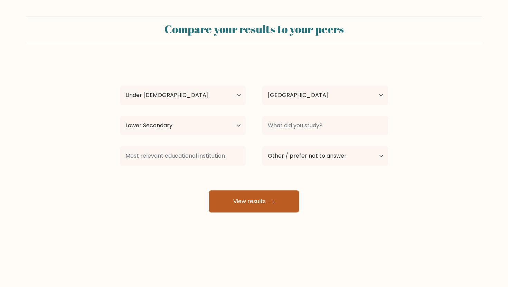
click at [283, 199] on button "View results" at bounding box center [254, 202] width 90 height 22
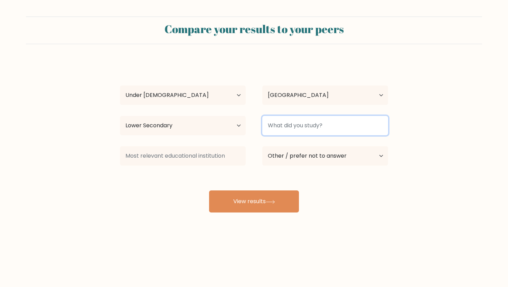
click at [287, 130] on input at bounding box center [325, 125] width 126 height 19
type input "i"
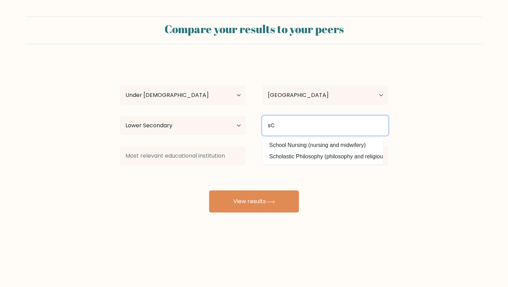
type input "s"
type input "School"
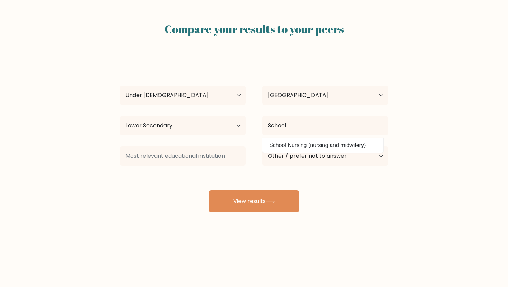
click at [331, 188] on div "[PERSON_NAME] Age Under [DEMOGRAPHIC_DATA] [DEMOGRAPHIC_DATA] [DEMOGRAPHIC_DATA…" at bounding box center [254, 137] width 276 height 152
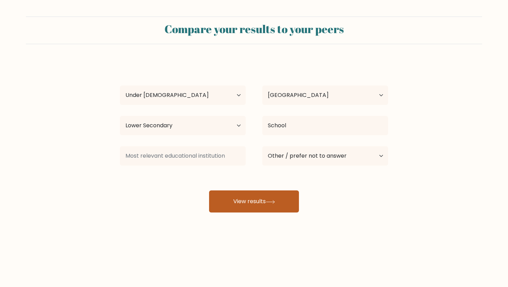
click at [272, 205] on button "View results" at bounding box center [254, 202] width 90 height 22
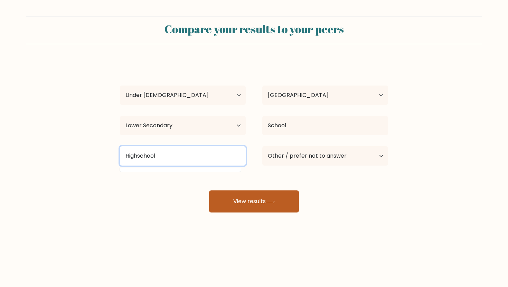
type input "Highschool"
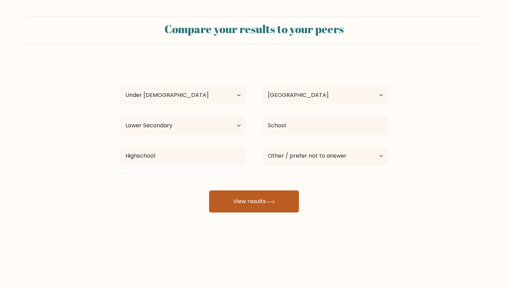
click at [248, 202] on button "View results" at bounding box center [254, 202] width 90 height 22
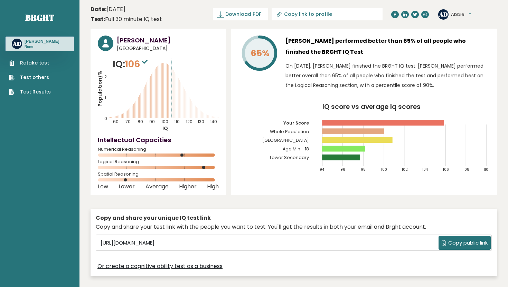
click at [224, 30] on div "Abbie Dare Australia IQ: 106 Population/% IQ 0 1 2 60 70 80 90 100 110 120 130 …" at bounding box center [158, 112] width 135 height 167
click at [221, 30] on div "Abbie Dare Australia IQ: 106 Population/% IQ 0 1 2 60 70 80 90 100 110 120 130 …" at bounding box center [158, 112] width 135 height 167
click at [220, 30] on div "Abbie Dare Australia IQ: 106 Population/% IQ 0 1 2 60 70 80 90 100 110 120 130 …" at bounding box center [158, 112] width 135 height 167
click at [381, 24] on header "Date: September 16, 2025 Test: Full 30 minute IQ test Download PDF Downloading.…" at bounding box center [294, 14] width 406 height 22
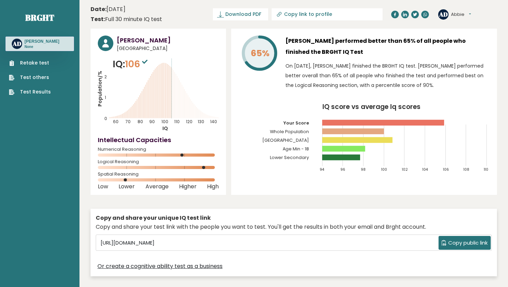
click at [381, 24] on header "Date: September 16, 2025 Test: Full 30 minute IQ test Download PDF Downloading.…" at bounding box center [294, 14] width 406 height 22
click at [488, 10] on div "AD Abbie Dashboard Profile Settings Logout" at bounding box center [467, 15] width 59 height 14
click at [476, 17] on div "AD Abbie Dashboard Profile Settings Logout" at bounding box center [467, 15] width 59 height 14
click at [481, 17] on div "AD Abbie Dashboard Profile Settings Logout" at bounding box center [467, 15] width 59 height 14
click at [490, 16] on div "AD Abbie Dashboard Profile Settings Logout" at bounding box center [467, 15] width 59 height 14
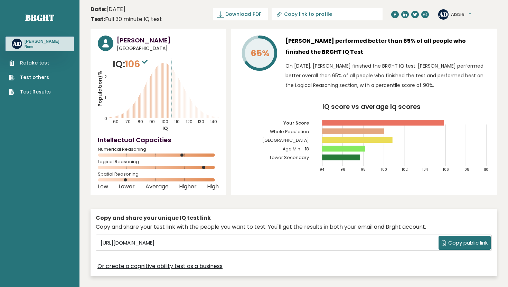
click at [198, 20] on header "Date: September 16, 2025 Test: Full 30 minute IQ test Download PDF Downloading.…" at bounding box center [294, 14] width 406 height 22
drag, startPoint x: 270, startPoint y: 156, endPoint x: 306, endPoint y: 156, distance: 35.9
click at [306, 156] on tspan "Lower Secondary" at bounding box center [289, 158] width 39 height 6
click at [224, 20] on header "Date: September 16, 2025 Test: Full 30 minute IQ test Download PDF Downloading.…" at bounding box center [294, 14] width 406 height 22
click at [226, 210] on div "Copy and share your unique IQ test link Copy and share your test link with the …" at bounding box center [294, 243] width 406 height 68
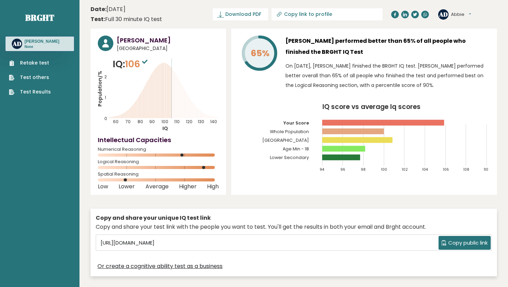
click at [246, 13] on header "Date: September 16, 2025 Test: Full 30 minute IQ test Download PDF Downloading.…" at bounding box center [294, 14] width 406 height 22
click at [154, 209] on div "Copy and share your unique IQ test link Copy and share your test link with the …" at bounding box center [294, 243] width 406 height 68
click at [244, 198] on div "Abbie Dare Australia IQ: 106 Population/% IQ 0 1 2 60 70 80 90 100 110 120 130 …" at bounding box center [294, 154] width 406 height 251
click at [189, 11] on header "Date: September 16, 2025 Test: Full 30 minute IQ test Download PDF Downloading.…" at bounding box center [294, 14] width 406 height 22
click at [247, 19] on header "Date: September 16, 2025 Test: Full 30 minute IQ test Download PDF Downloading.…" at bounding box center [294, 14] width 406 height 22
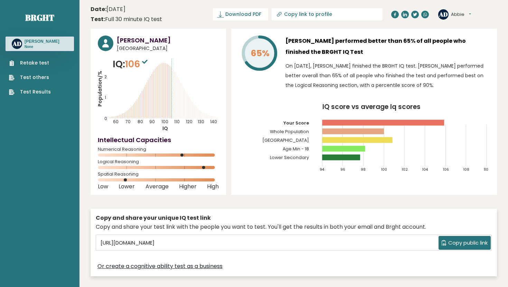
click at [175, 21] on header "Date: September 16, 2025 Test: Full 30 minute IQ test Download PDF Downloading.…" at bounding box center [294, 14] width 406 height 22
drag, startPoint x: 137, startPoint y: 174, endPoint x: 95, endPoint y: 173, distance: 42.2
click at [94, 173] on div "Abbie Dare Australia IQ: 106 Population/% IQ 0 1 2 60 70 80 90 100 110 120 130 …" at bounding box center [158, 112] width 135 height 167
copy span "Spatial Reasoning"
click at [229, 78] on div "Abbie Dare Australia IQ: 106 Population/% IQ 0 1 2 60 70 80 90 100 110 120 130 …" at bounding box center [294, 154] width 406 height 251
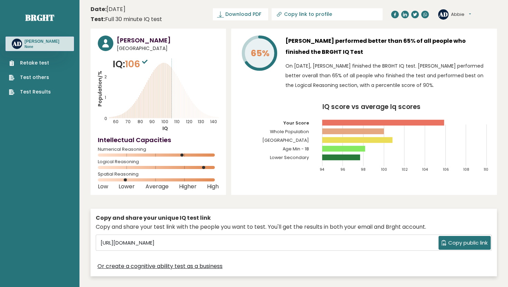
click at [228, 202] on div "Abbie Dare Australia IQ: 106 Population/% IQ 0 1 2 60 70 80 90 100 110 120 130 …" at bounding box center [294, 154] width 406 height 251
click at [225, 202] on div "Abbie Dare Australia IQ: 106 Population/% IQ 0 1 2 60 70 80 90 100 110 120 130 …" at bounding box center [294, 154] width 406 height 251
click at [132, 210] on div "Copy and share your unique IQ test link Copy and share your test link with the …" at bounding box center [294, 243] width 406 height 68
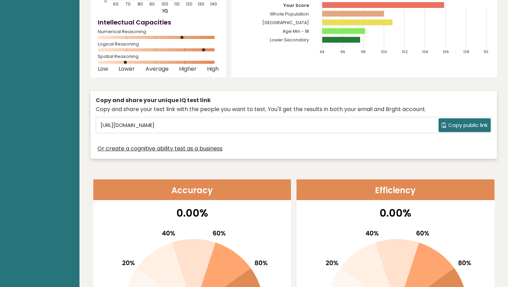
scroll to position [150, 0]
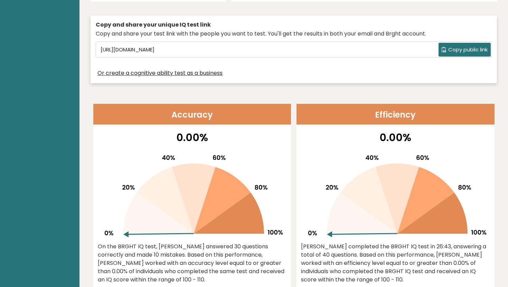
scroll to position [288, 0]
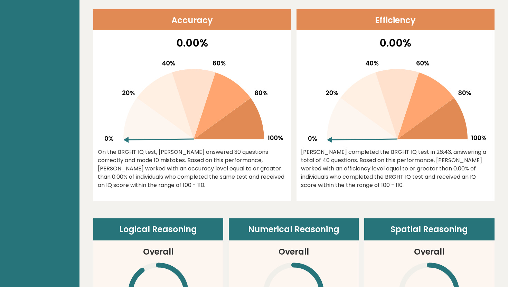
click at [194, 198] on div "0.00% On the BRGHT IQ test, Abbie Dare answered 30 questions correctly and made…" at bounding box center [192, 118] width 198 height 166
click at [195, 201] on div "0.00% On the BRGHT IQ test, Abbie Dare answered 30 questions correctly and made…" at bounding box center [192, 118] width 198 height 166
click at [195, 200] on div "0.00% On the BRGHT IQ test, Abbie Dare answered 30 questions correctly and made…" at bounding box center [192, 118] width 198 height 166
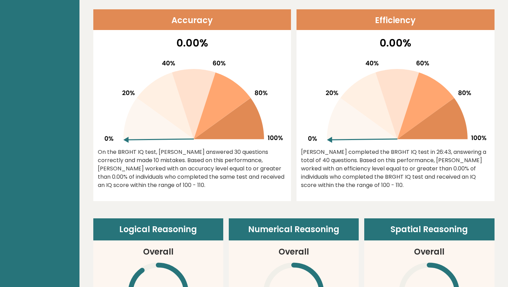
click at [200, 193] on div "0.00% On the BRGHT IQ test, Abbie Dare answered 30 questions correctly and made…" at bounding box center [192, 118] width 198 height 166
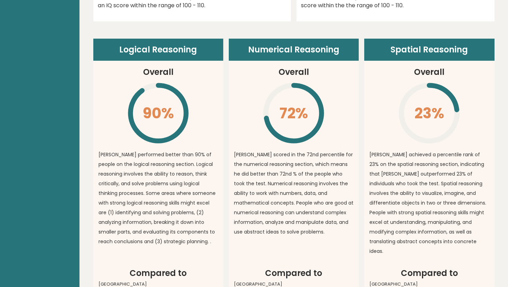
scroll to position [477, 0]
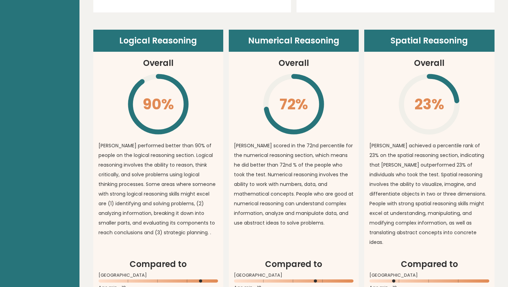
click at [225, 68] on div "Logical Reasoning Overall 90% \ Abbie performed better than 90% of people on th…" at bounding box center [293, 179] width 401 height 298
click at [225, 152] on div "Logical Reasoning Overall 90% \ Abbie performed better than 90% of people on th…" at bounding box center [293, 179] width 401 height 298
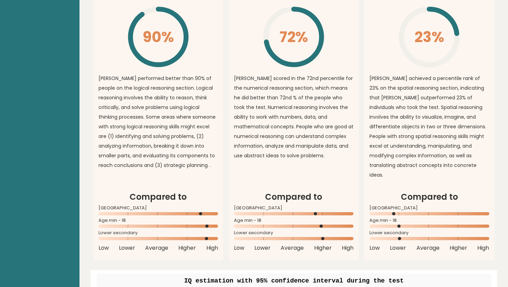
scroll to position [545, 0]
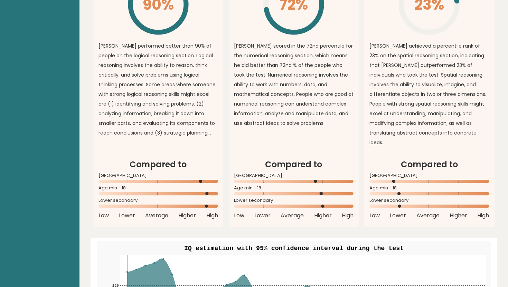
click at [225, 145] on div "Logical Reasoning Overall 90% \ Abbie performed better than 90% of people on th…" at bounding box center [293, 79] width 401 height 298
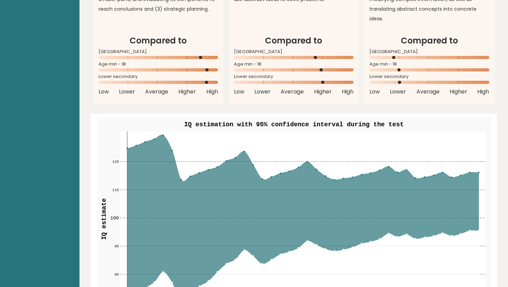
click at [210, 193] on icon at bounding box center [302, 219] width 351 height 169
click at [210, 189] on icon at bounding box center [302, 219] width 351 height 169
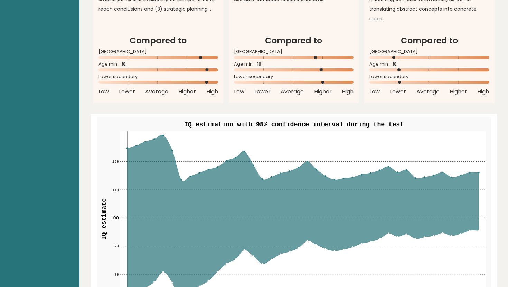
click at [365, 79] on article "Compared to Australia Age min - 18 Lower secondary Low Lower Average Higher High" at bounding box center [429, 69] width 130 height 69
click at [358, 78] on article "Compared to Australia Age min - 18 Lower secondary Low Lower Average Higher High" at bounding box center [294, 69] width 130 height 69
click at [357, 88] on article "Compared to Australia Age min - 18 Lower secondary Low Lower Average Higher High" at bounding box center [294, 69] width 130 height 69
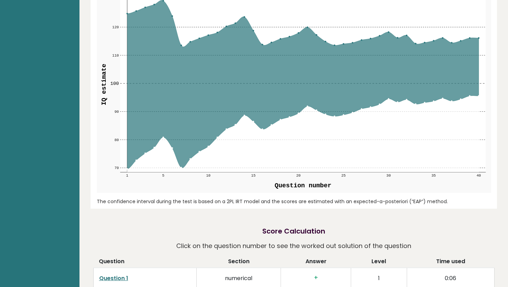
scroll to position [853, 0]
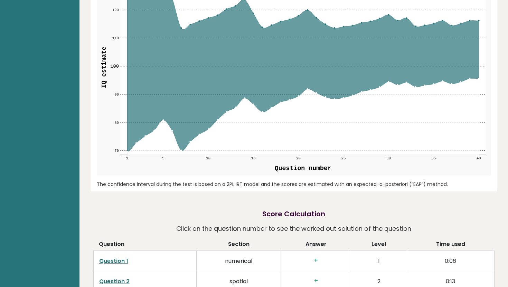
click at [220, 157] on rect at bounding box center [294, 70] width 394 height 210
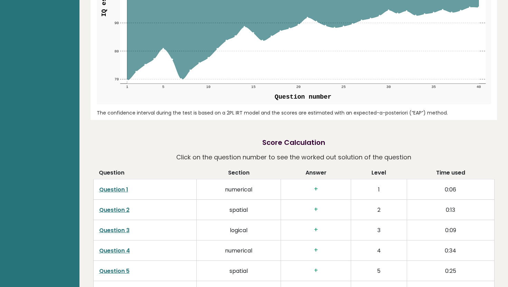
scroll to position [955, 0]
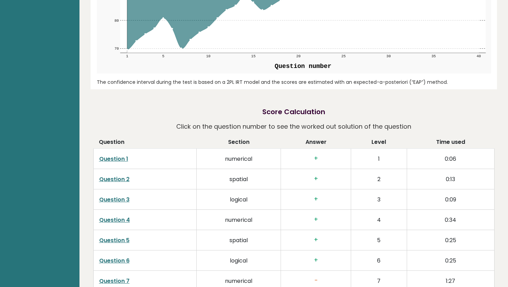
click at [433, 91] on div "Abbie Dare Australia IQ: 106 Population/% IQ 0 1 2 60 70 80 90 100 110 120 130 …" at bounding box center [294, 62] width 406 height 1977
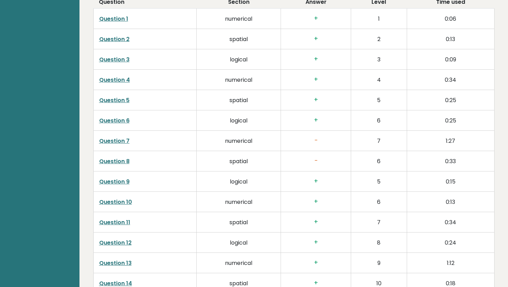
scroll to position [1105, 0]
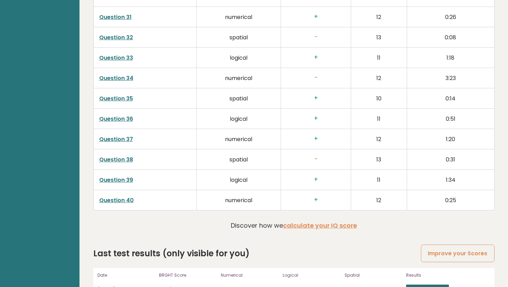
scroll to position [1710, 0]
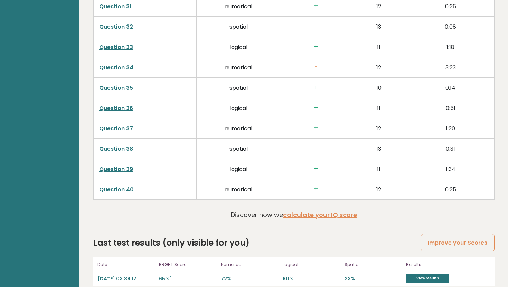
click at [94, 98] on td "Question 36" at bounding box center [144, 108] width 103 height 20
click at [96, 179] on td "Question 40" at bounding box center [144, 189] width 103 height 20
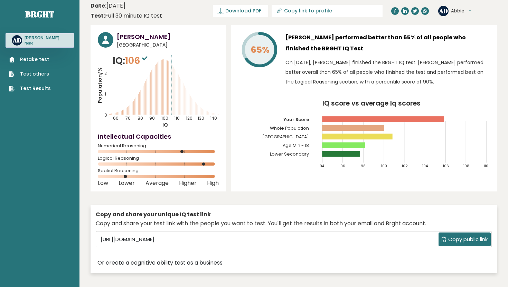
scroll to position [0, 0]
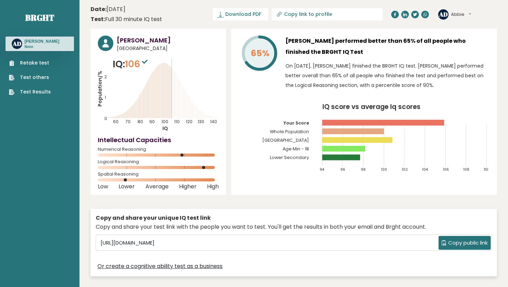
click at [172, 11] on header "Date: September 16, 2025 Test: Full 30 minute IQ test Download PDF Downloading.…" at bounding box center [294, 14] width 406 height 22
click at [210, 12] on header "Date: September 16, 2025 Test: Full 30 minute IQ test Download PDF Downloading.…" at bounding box center [294, 14] width 406 height 22
click at [40, 87] on ul "Retake test Test others Test Results" at bounding box center [30, 77] width 49 height 36
click at [40, 93] on link "Test Results" at bounding box center [30, 91] width 42 height 7
click at [157, 94] on icon "Population/% IQ 0 1 2 60 70 80 90 100 110 120 130 140" at bounding box center [158, 94] width 121 height 75
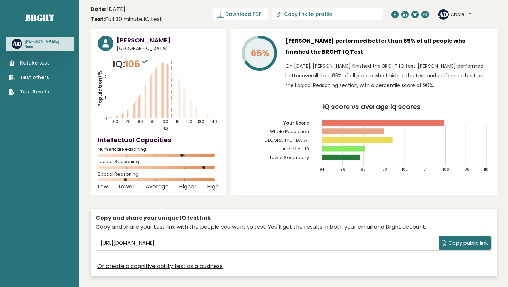
click at [331, 131] on rect at bounding box center [353, 132] width 62 height 6
click at [340, 131] on rect at bounding box center [353, 132] width 62 height 6
click at [260, 51] on tspan "65%" at bounding box center [259, 53] width 19 height 12
click at [42, 18] on link "Brght" at bounding box center [39, 17] width 29 height 11
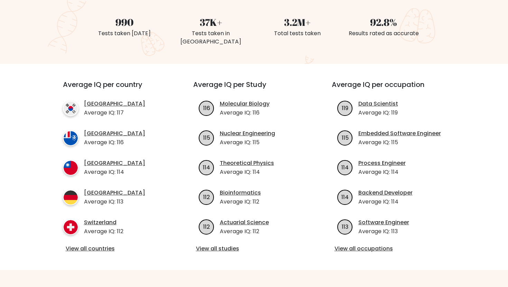
scroll to position [190, 0]
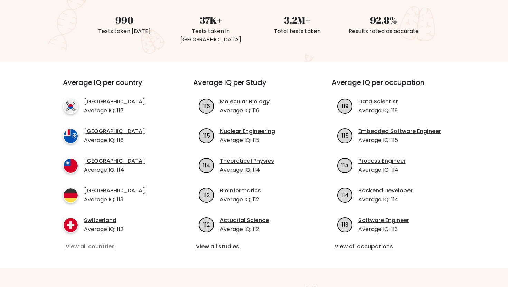
click at [101, 243] on link "View all countries" at bounding box center [116, 247] width 100 height 8
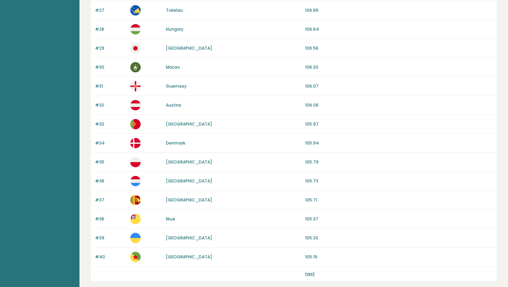
scroll to position [620, 0]
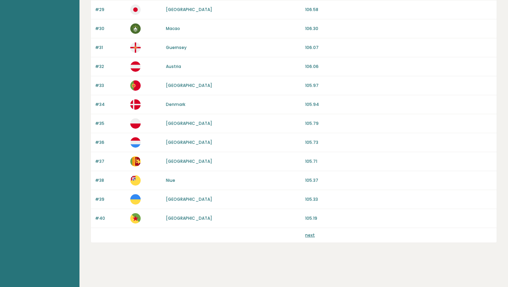
click at [306, 234] on link "next" at bounding box center [310, 235] width 10 height 6
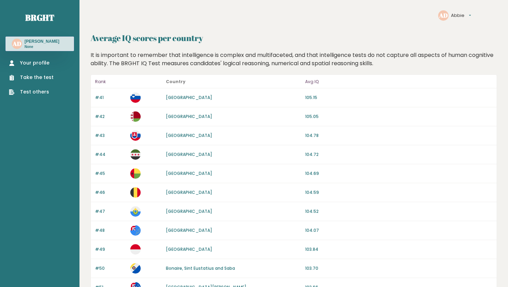
click at [376, 35] on h2 "Average IQ scores per country" at bounding box center [294, 38] width 406 height 12
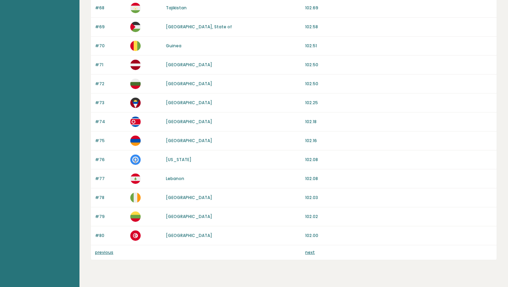
scroll to position [620, 0]
